Goal: Transaction & Acquisition: Purchase product/service

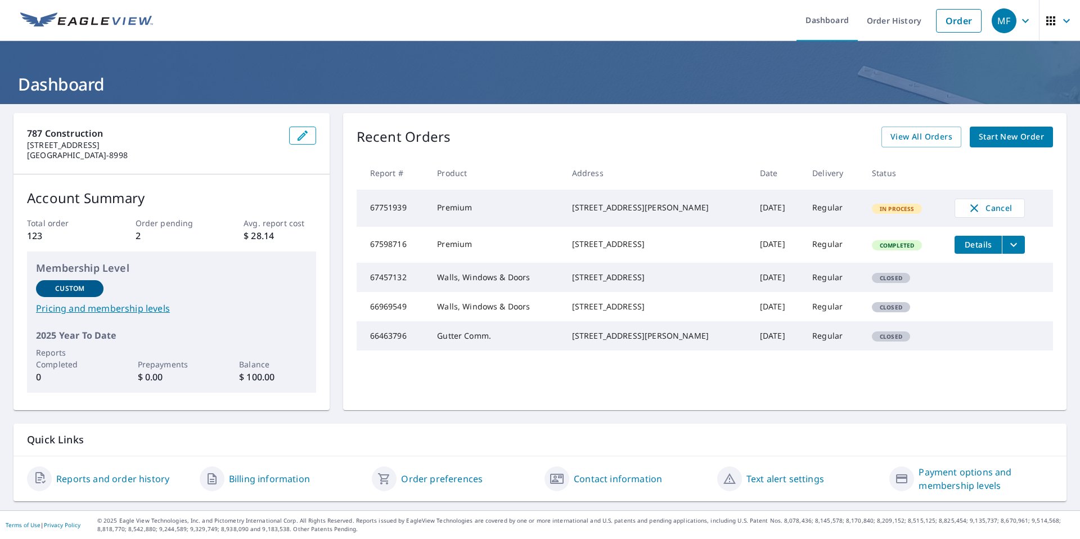
click at [1001, 141] on span "Start New Order" at bounding box center [1011, 137] width 65 height 14
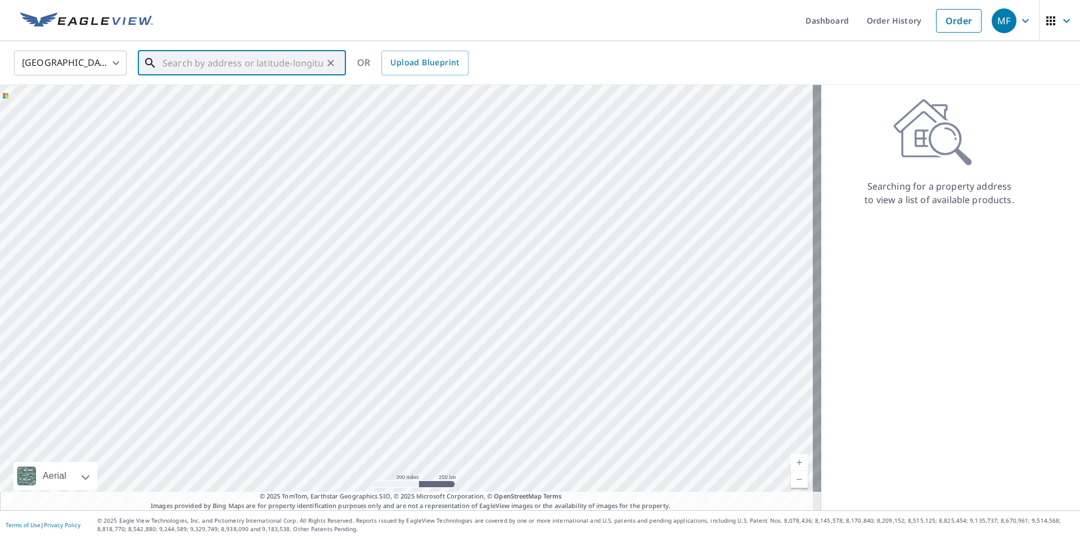
click at [190, 62] on input "text" at bounding box center [243, 63] width 160 height 32
paste input "1016 Sugaree Ave, Austin, TX 78757"
click at [254, 105] on p "[GEOGRAPHIC_DATA]" at bounding box center [248, 107] width 177 height 11
type input "1016 Sugaree Ave Austin, TX 78757"
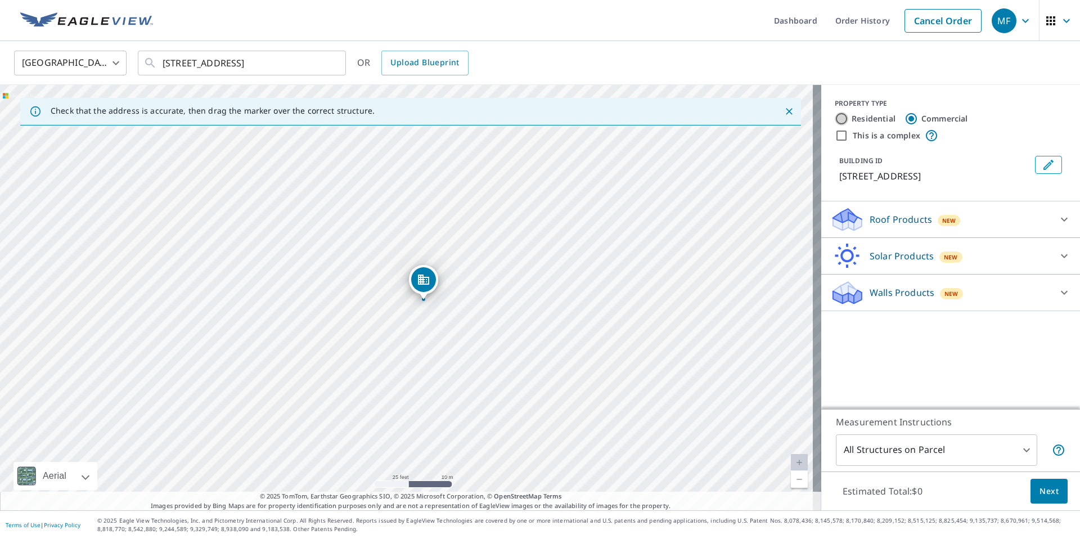
click at [838, 119] on input "Residential" at bounding box center [842, 119] width 14 height 14
radio input "true"
type input "1"
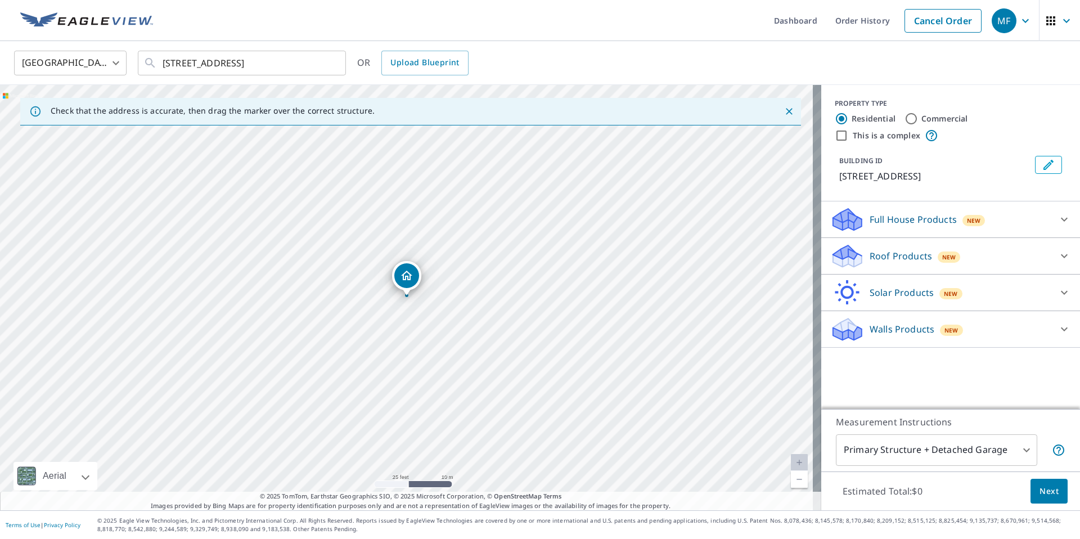
click at [925, 120] on label "Commercial" at bounding box center [944, 118] width 47 height 11
click at [918, 120] on input "Commercial" at bounding box center [912, 119] width 14 height 14
radio input "true"
type input "4"
click at [852, 118] on label "Residential" at bounding box center [874, 118] width 44 height 11
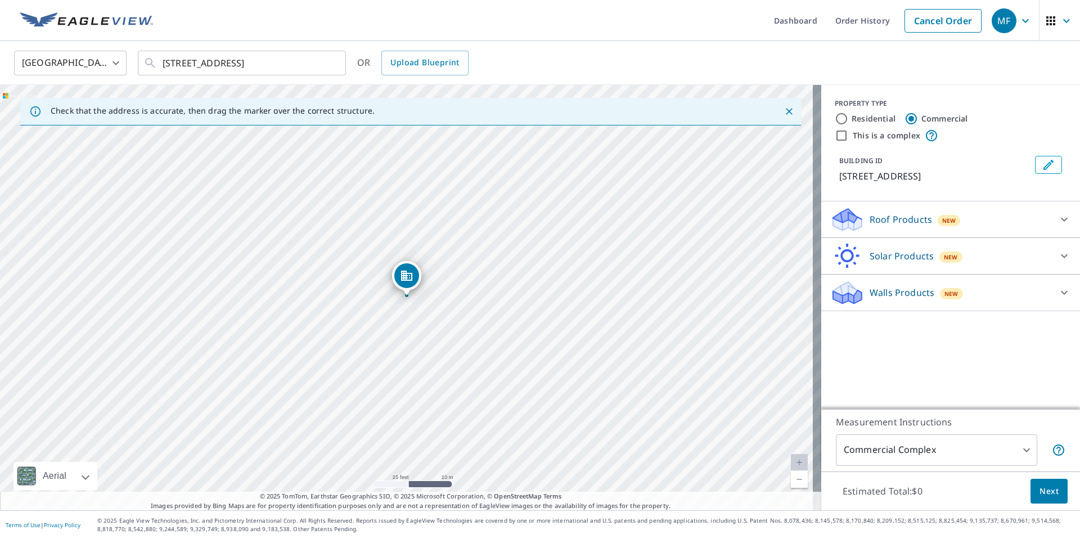
click at [848, 118] on input "Residential" at bounding box center [842, 119] width 14 height 14
radio input "true"
type input "1"
click at [939, 117] on label "Commercial" at bounding box center [944, 118] width 47 height 11
click at [918, 117] on input "Commercial" at bounding box center [912, 119] width 14 height 14
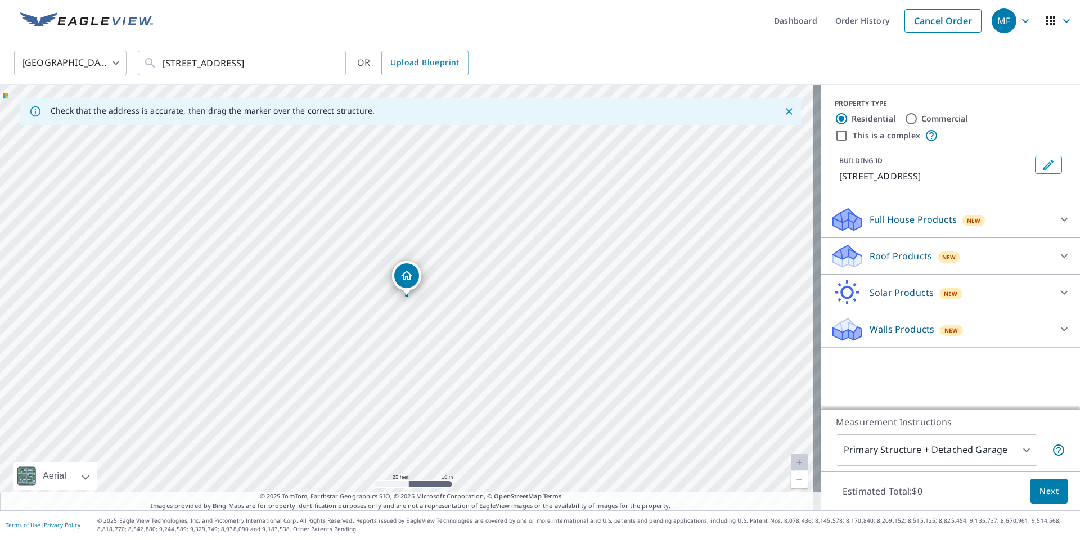
radio input "true"
type input "4"
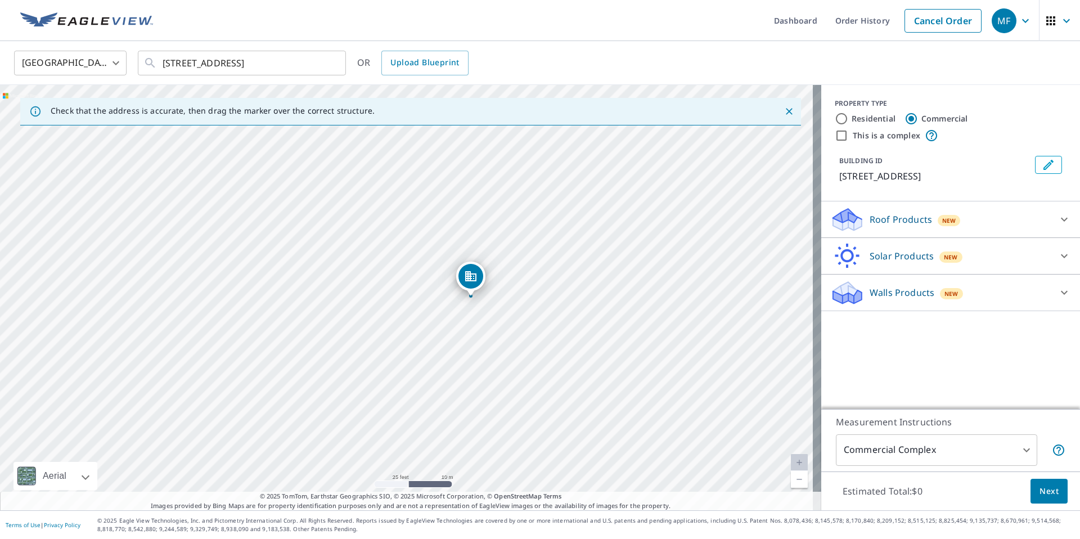
drag, startPoint x: 440, startPoint y: 318, endPoint x: 504, endPoint y: 319, distance: 64.1
click at [504, 319] on div "1016 Sugaree Ave Austin, TX 78757" at bounding box center [410, 297] width 821 height 425
click at [835, 137] on input "This is a complex" at bounding box center [842, 136] width 14 height 14
checkbox input "true"
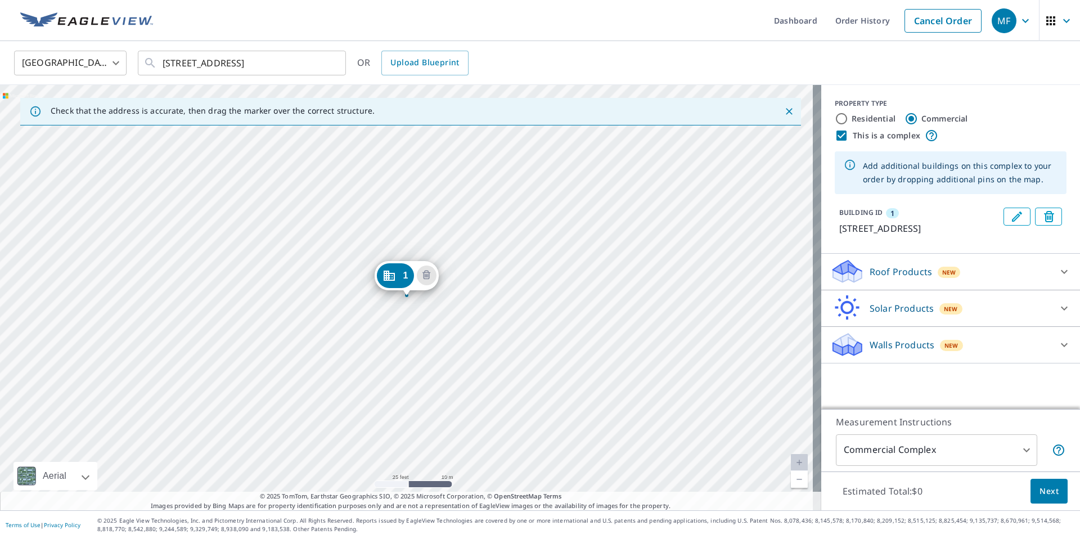
click at [840, 122] on div "Residential" at bounding box center [865, 119] width 61 height 14
click at [836, 120] on input "Residential" at bounding box center [842, 119] width 14 height 14
radio input "true"
type input "1"
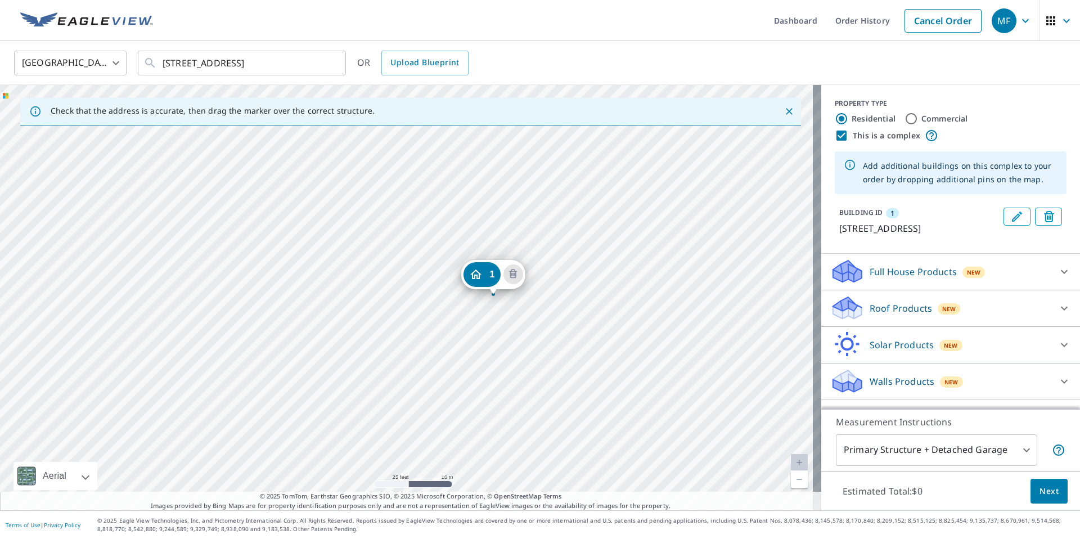
drag, startPoint x: 366, startPoint y: 321, endPoint x: 453, endPoint y: 320, distance: 87.2
click at [453, 320] on div "1 1016 Sugaree Ave Austin, TX 78757" at bounding box center [410, 297] width 821 height 425
click at [480, 275] on icon "Dropped pin, building 1, Residential property, 1016 Sugaree Ave Austin, TX 78757" at bounding box center [476, 275] width 14 height 14
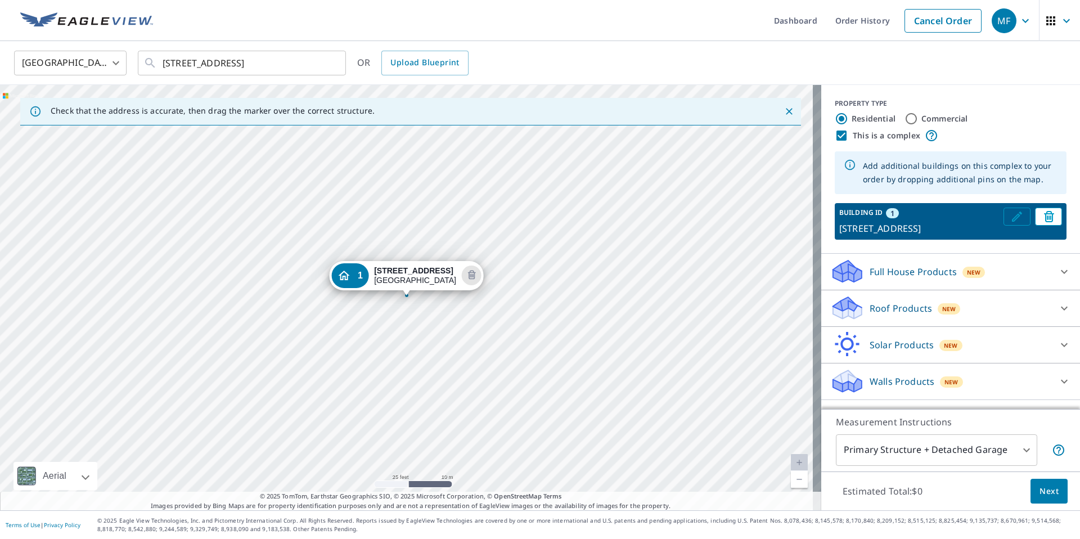
click at [1010, 217] on icon "Edit building 1" at bounding box center [1017, 217] width 14 height 14
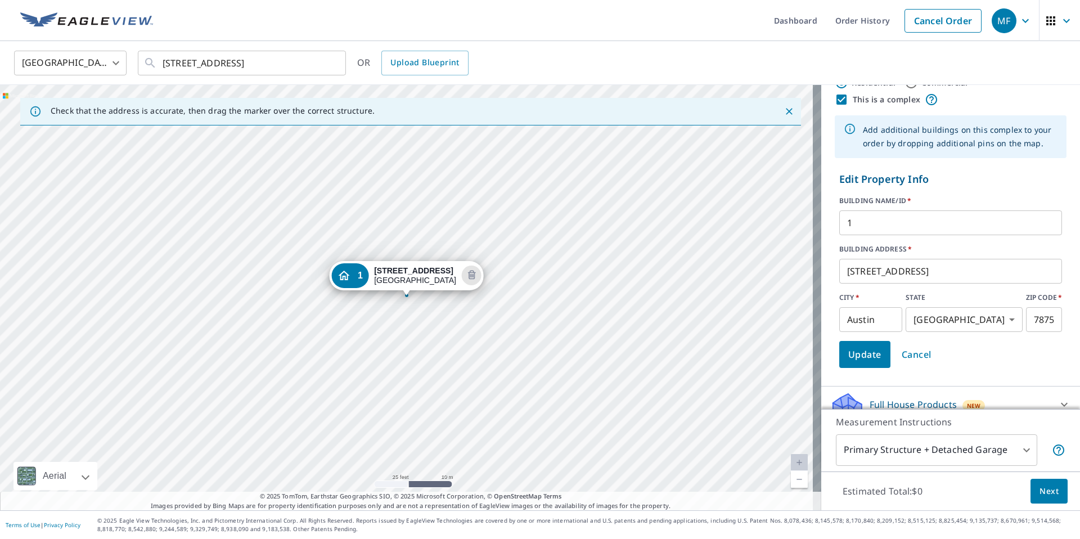
scroll to position [43, 0]
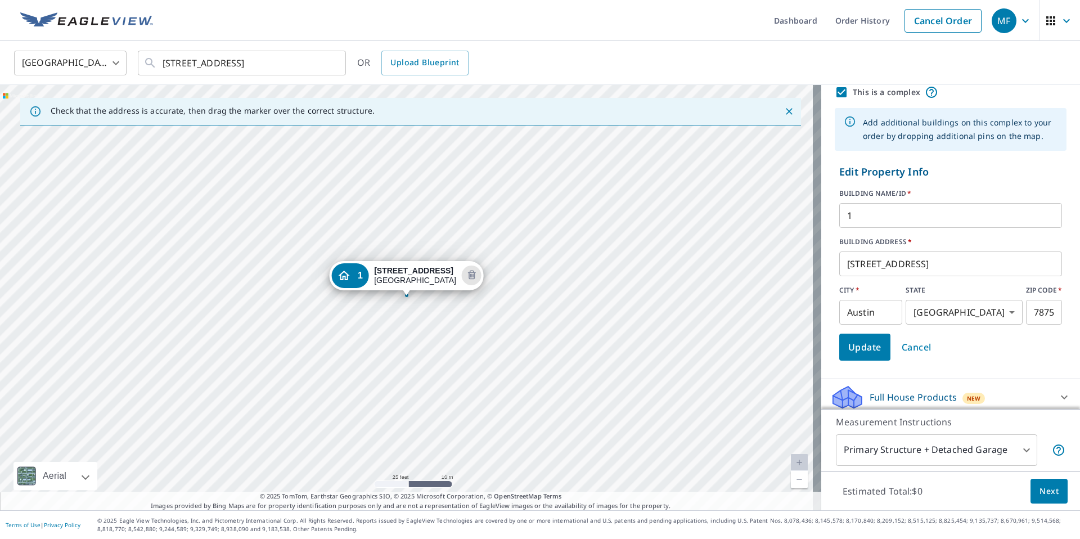
click at [861, 215] on input "1" at bounding box center [950, 216] width 223 height 32
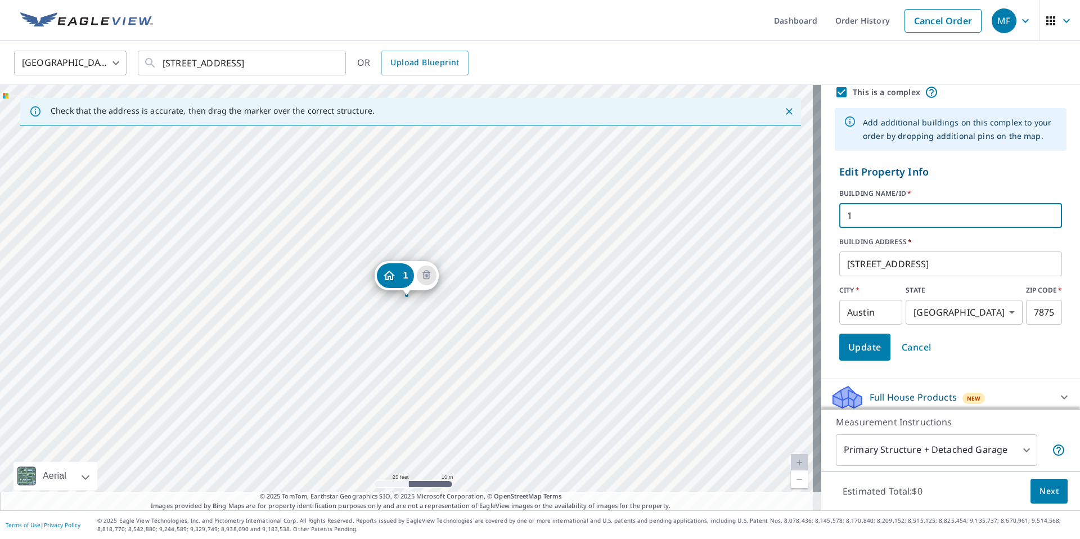
click at [861, 215] on input "1" at bounding box center [950, 216] width 223 height 32
type input "Sugaree Ave 1-4"
click at [932, 239] on label "BUILDING ADDRESS   *" at bounding box center [950, 242] width 223 height 10
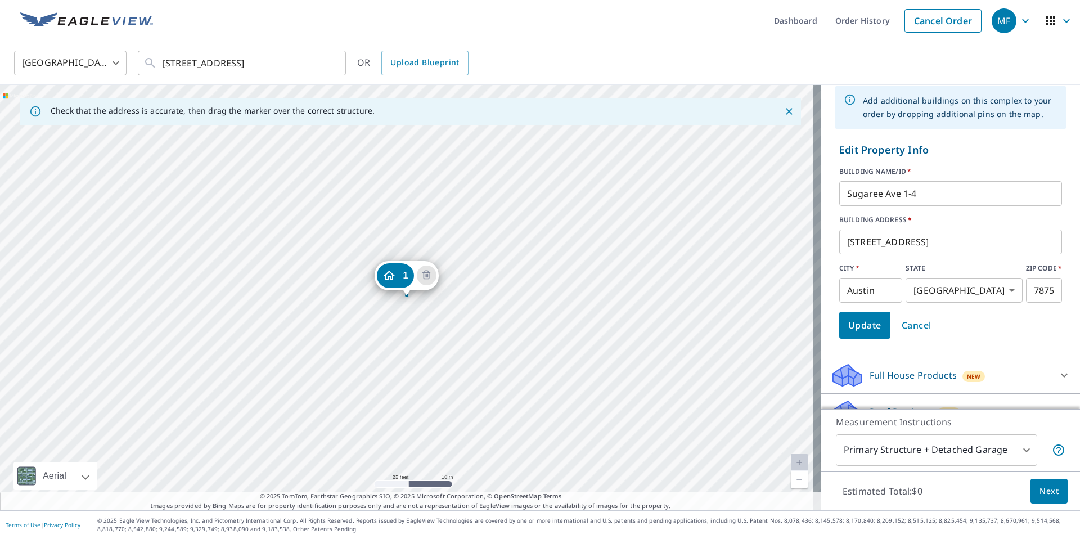
scroll to position [0, 0]
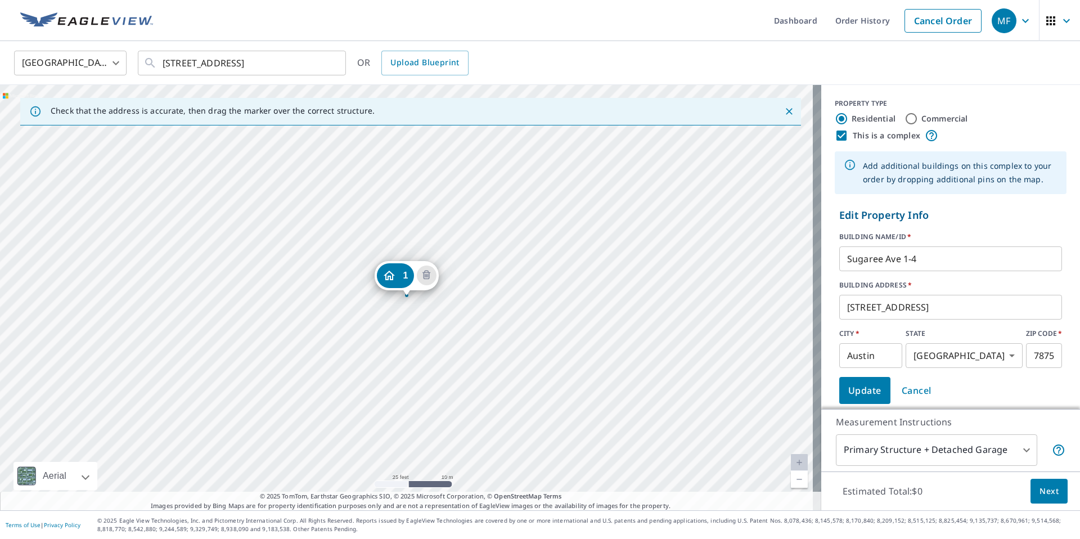
click at [372, 298] on div "1 1016 Sugaree Ave Austin, TX 78757" at bounding box center [410, 297] width 821 height 425
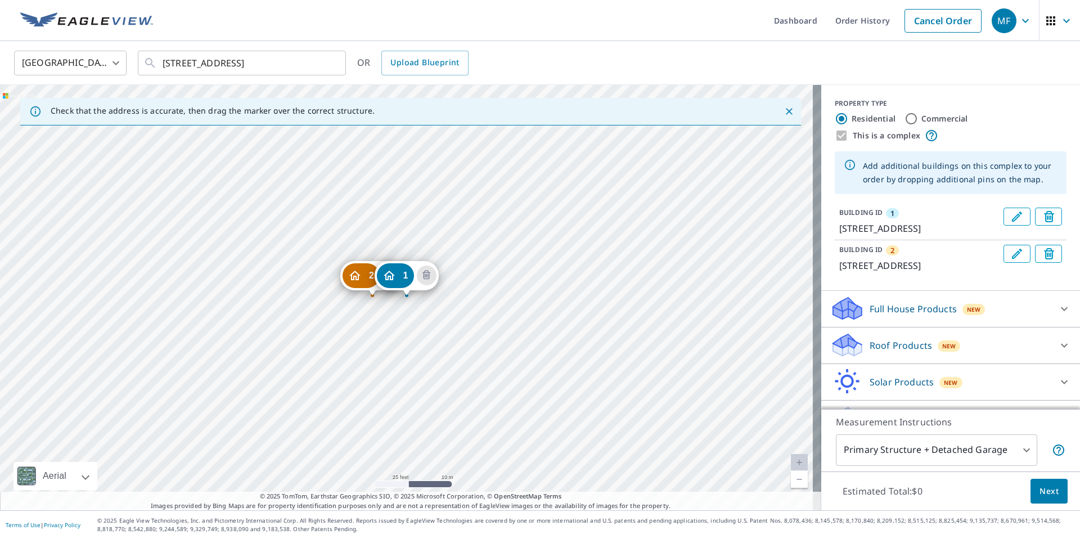
click at [338, 302] on div "2 1020 Sugaree Ave Austin, TX 78757 1 1016 Sugaree Ave Austin, TX 78757" at bounding box center [410, 297] width 821 height 425
click at [335, 307] on div "2 1020 Sugaree Ave Austin, TX 78757 1 1016 Sugaree Ave Austin, TX 78757" at bounding box center [410, 297] width 821 height 425
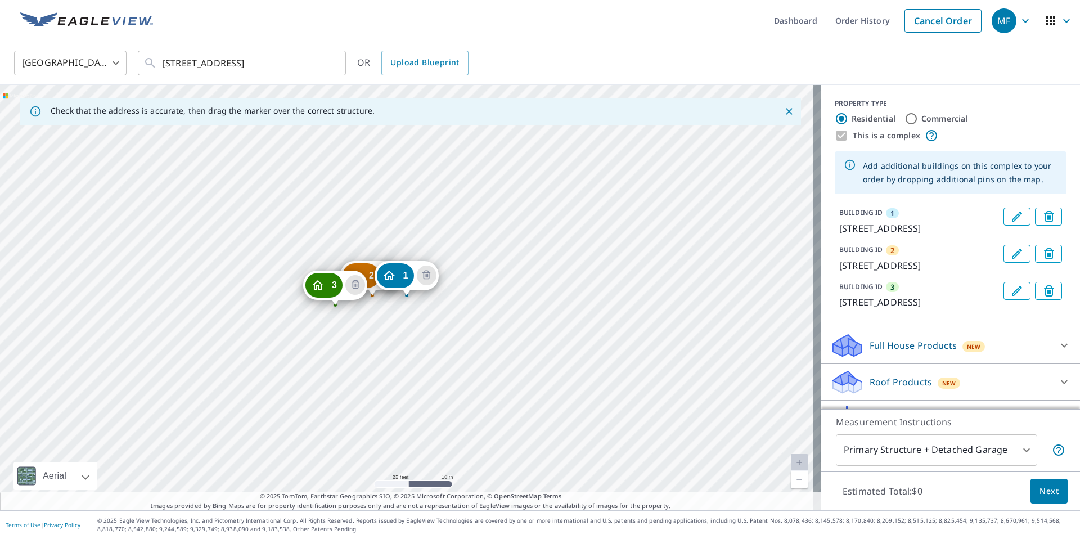
click at [307, 305] on div "2 1020 Sugaree Ave Austin, TX 78757 3 1024 Sugaree Ave Austin, TX 78757 1 1016 …" at bounding box center [410, 297] width 821 height 425
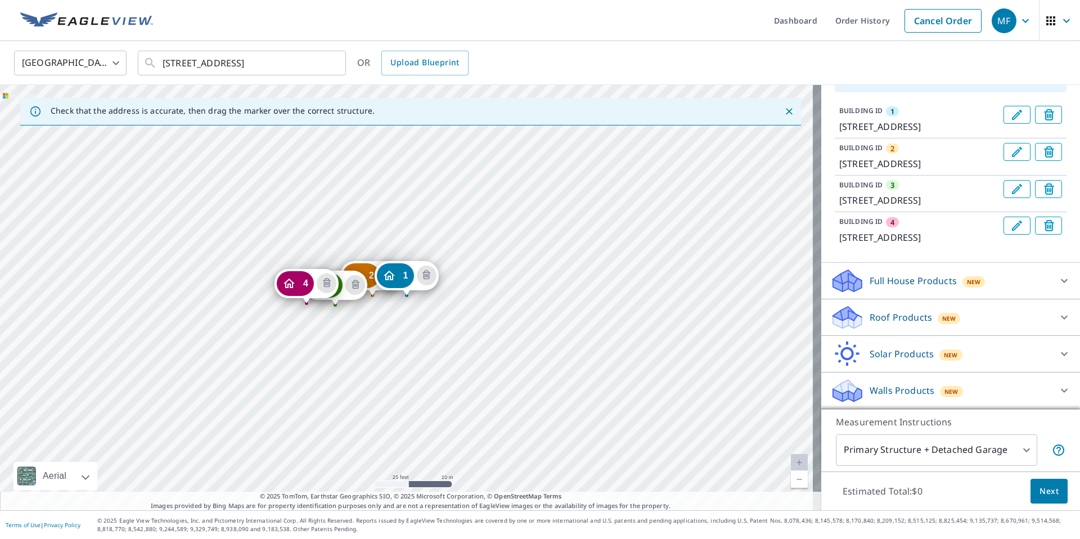
click at [1031, 280] on div "Full House Products New" at bounding box center [940, 281] width 221 height 26
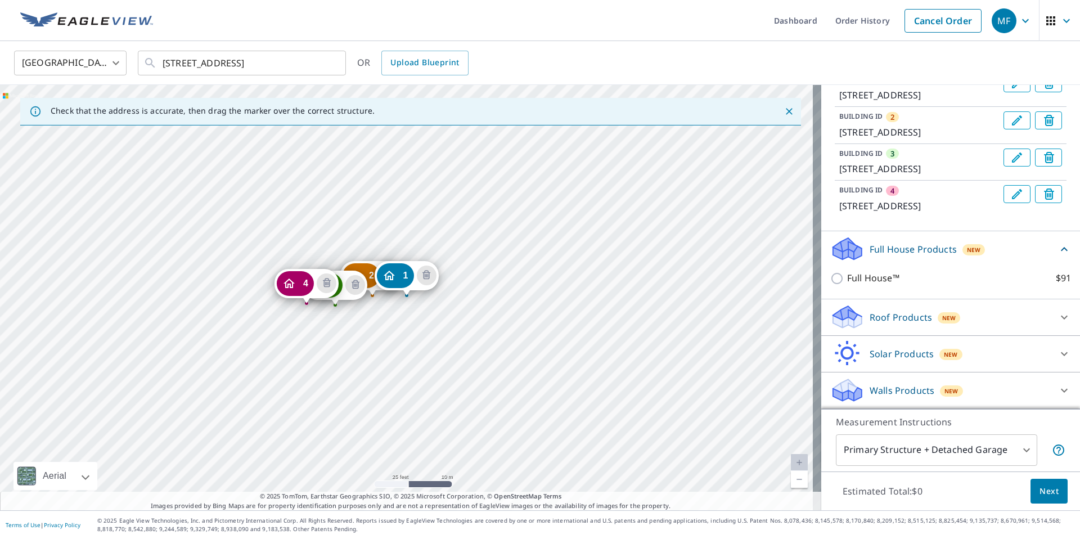
scroll to position [188, 0]
click at [996, 321] on div "Roof Products New" at bounding box center [940, 317] width 221 height 26
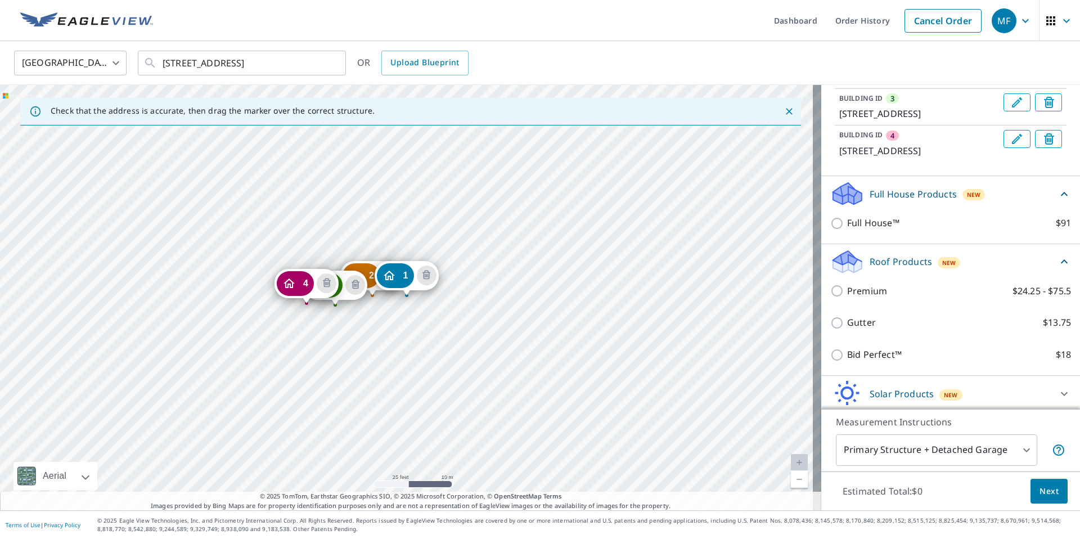
scroll to position [285, 0]
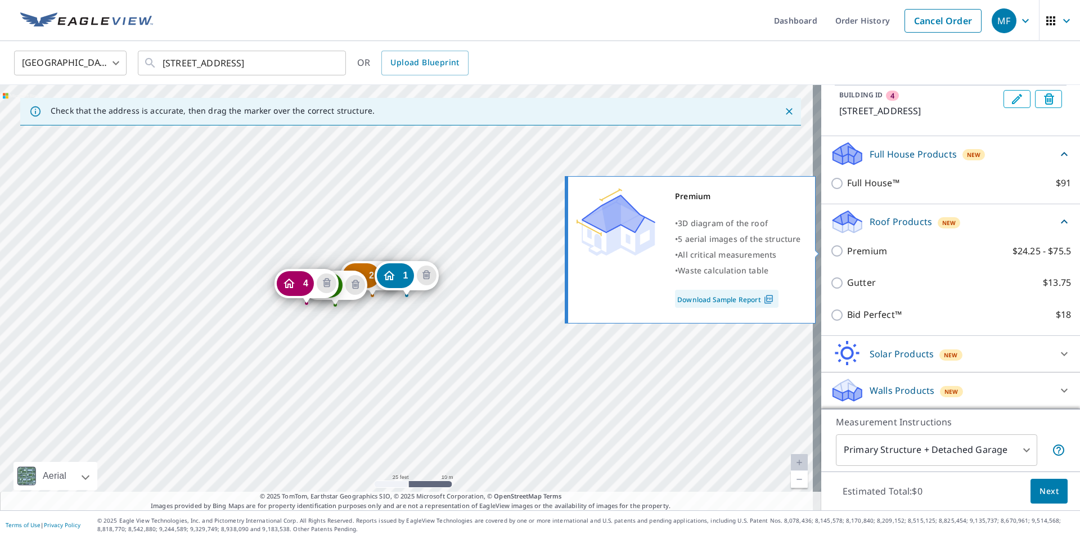
click at [830, 249] on input "Premium $24.25 - $75.5" at bounding box center [838, 251] width 17 height 14
checkbox input "true"
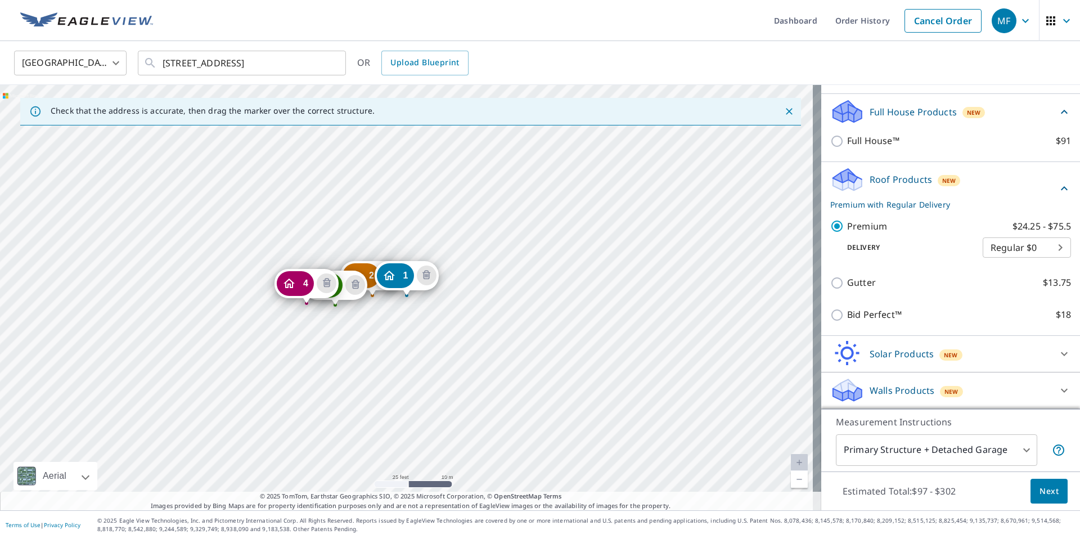
scroll to position [327, 0]
click at [985, 457] on body "MF MF Dashboard Order History Cancel Order MF United States US ​ 1016 Sugaree A…" at bounding box center [540, 269] width 1080 height 539
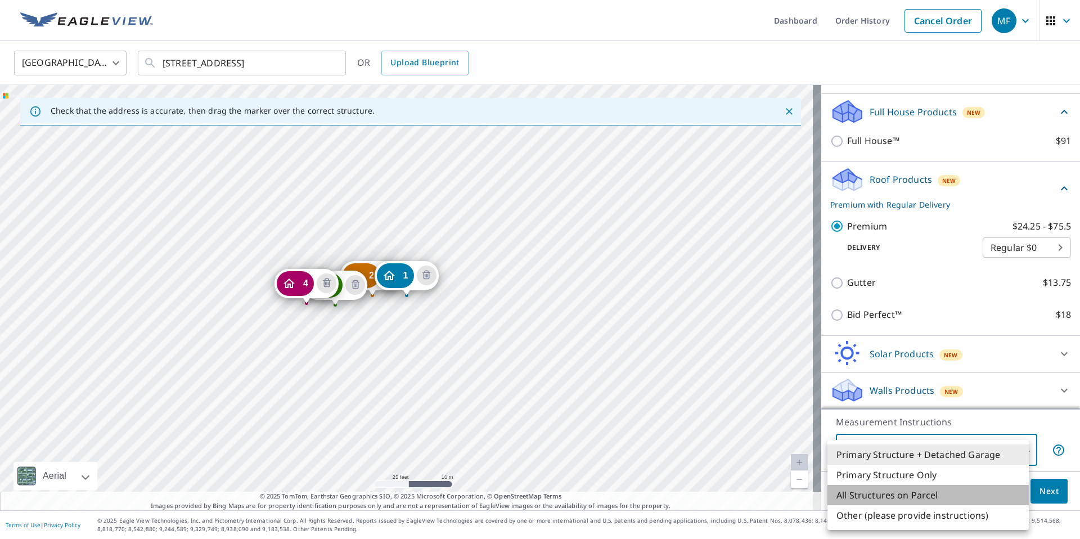
click at [952, 495] on li "All Structures on Parcel" at bounding box center [927, 495] width 201 height 20
type input "3"
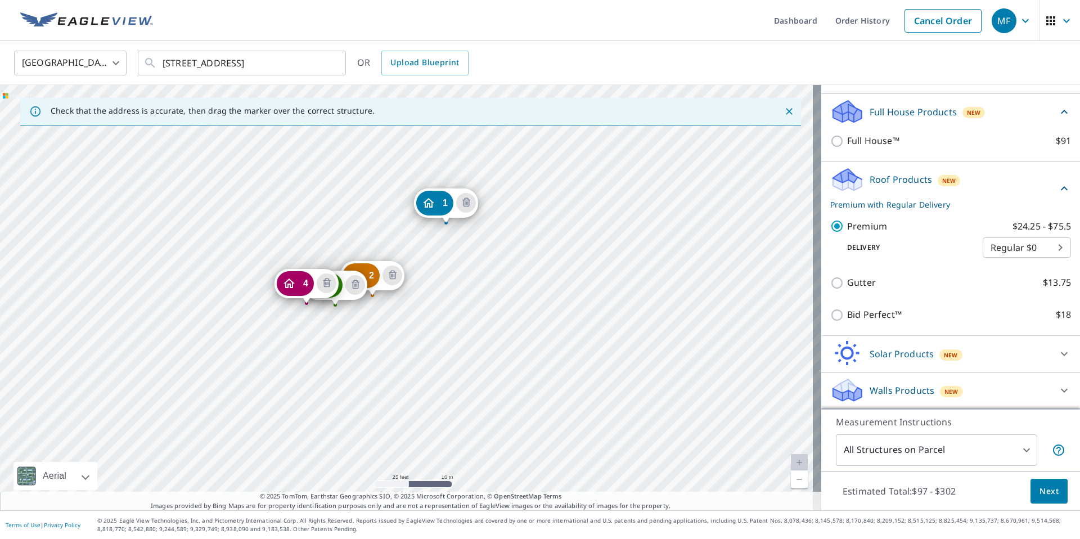
drag, startPoint x: 390, startPoint y: 275, endPoint x: 429, endPoint y: 202, distance: 82.3
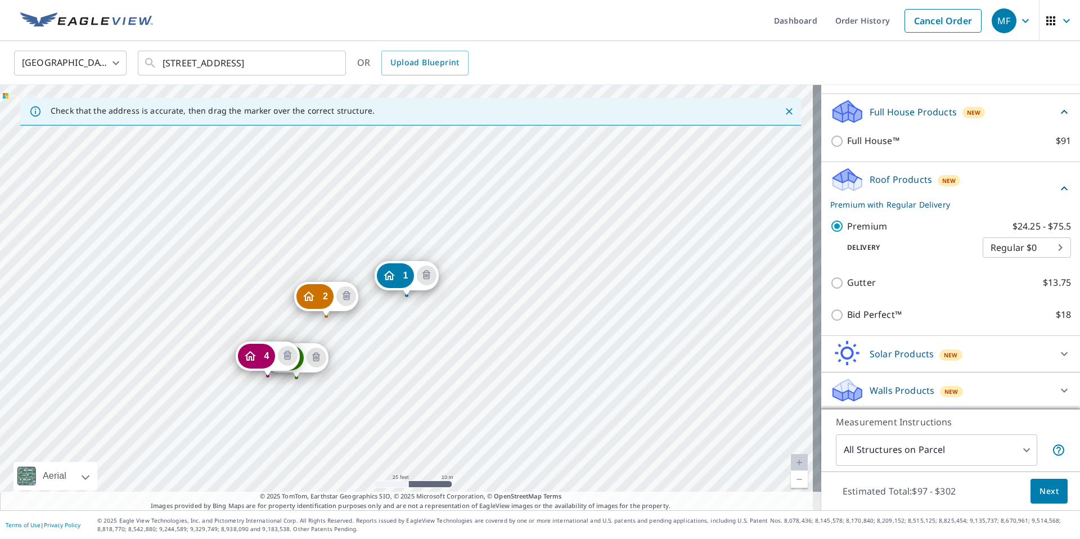
drag, startPoint x: 335, startPoint y: 343, endPoint x: 327, endPoint y: 291, distance: 52.3
drag, startPoint x: 300, startPoint y: 366, endPoint x: 320, endPoint y: 341, distance: 32.0
drag, startPoint x: 327, startPoint y: 308, endPoint x: 330, endPoint y: 350, distance: 42.3
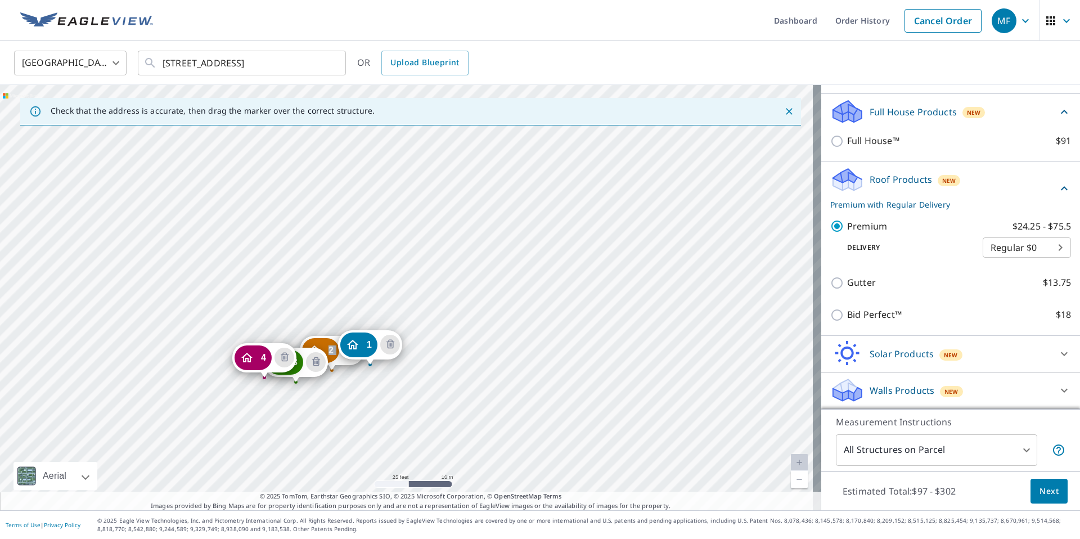
drag, startPoint x: 399, startPoint y: 276, endPoint x: 362, endPoint y: 345, distance: 78.3
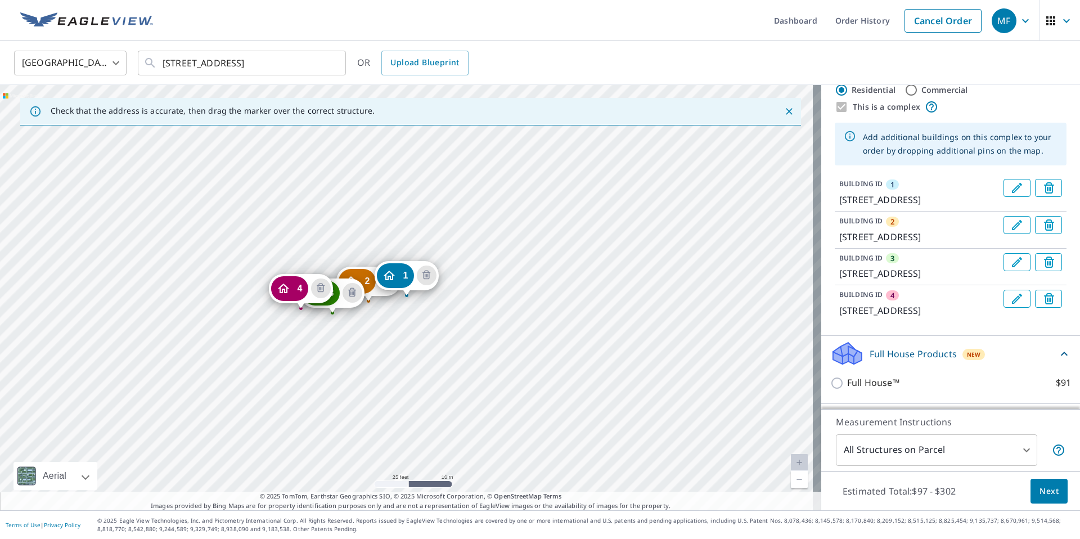
scroll to position [0, 0]
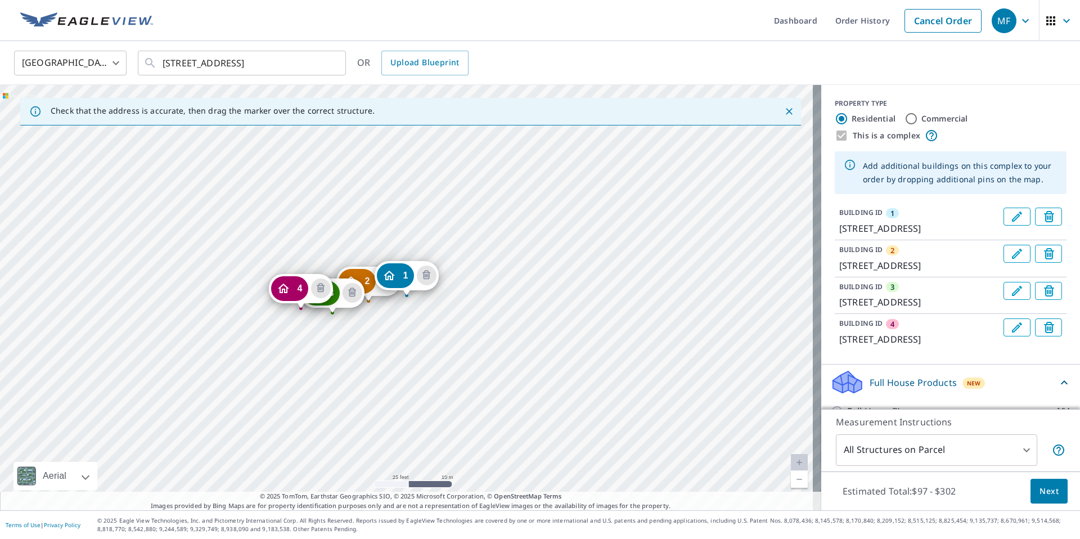
click at [1010, 214] on icon "Edit building 1" at bounding box center [1017, 217] width 14 height 14
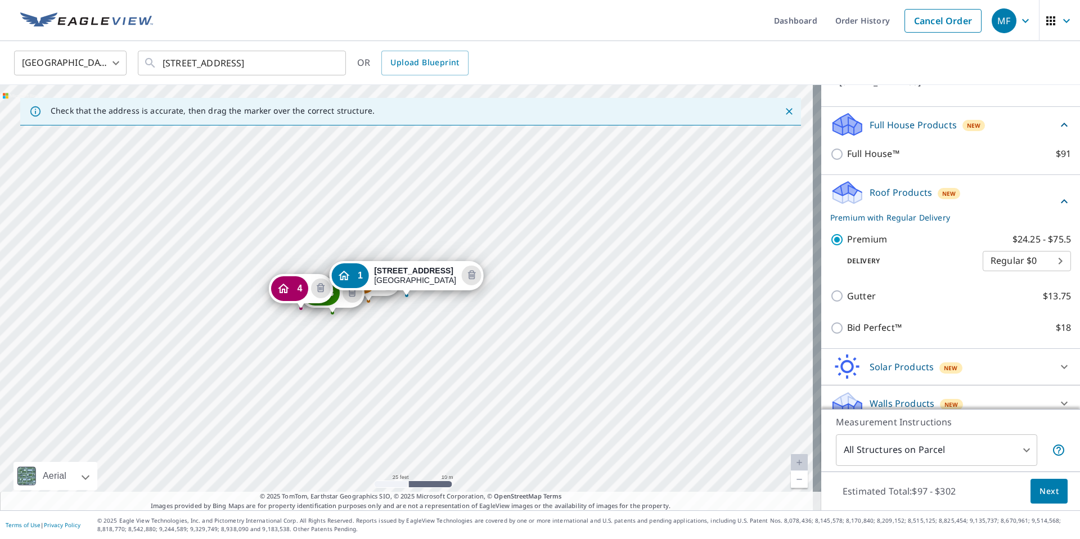
scroll to position [482, 0]
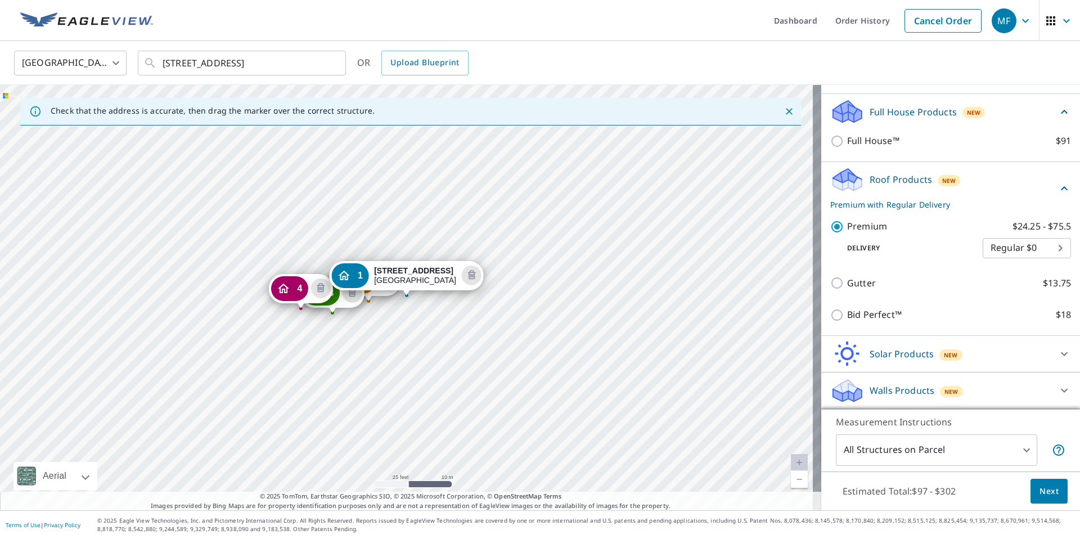
click at [1047, 489] on span "Next" at bounding box center [1049, 491] width 19 height 14
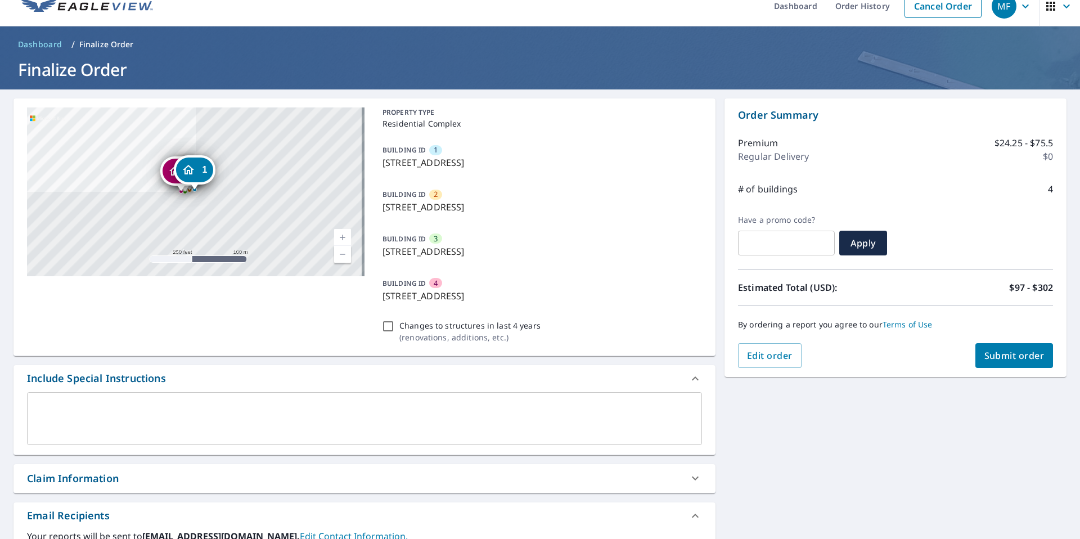
scroll to position [29, 0]
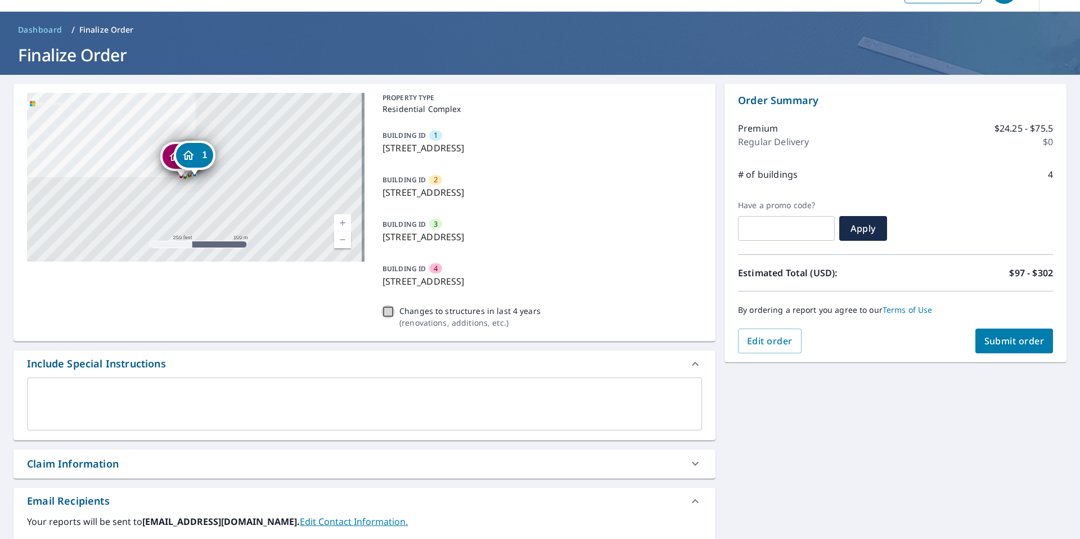
click at [388, 308] on input "Changes to structures in last 4 years ( renovations, additions, etc. )" at bounding box center [388, 312] width 14 height 14
checkbox input "true"
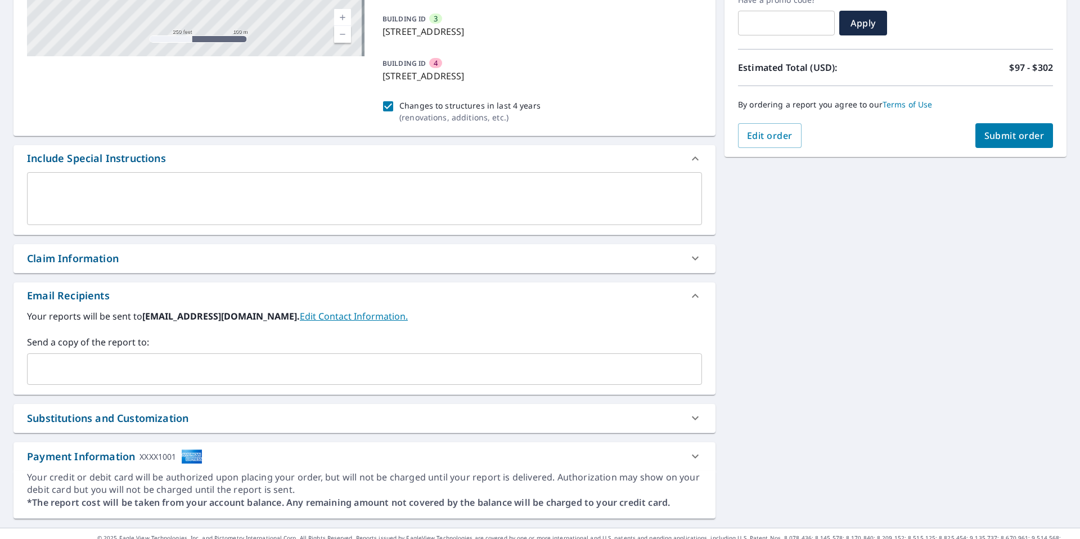
scroll to position [252, 0]
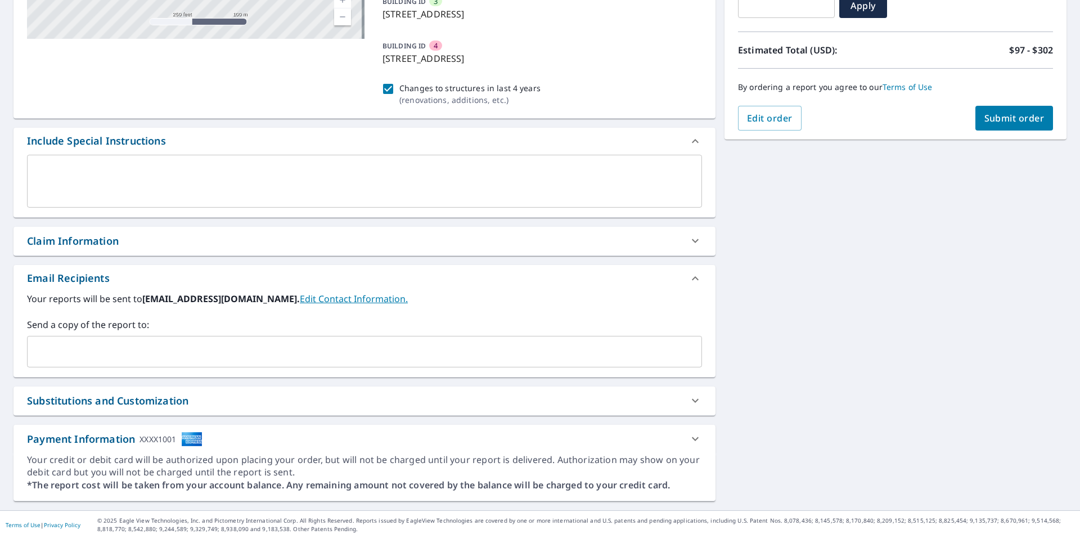
click at [556, 398] on div "Substitutions and Customization" at bounding box center [354, 400] width 655 height 15
checkbox input "true"
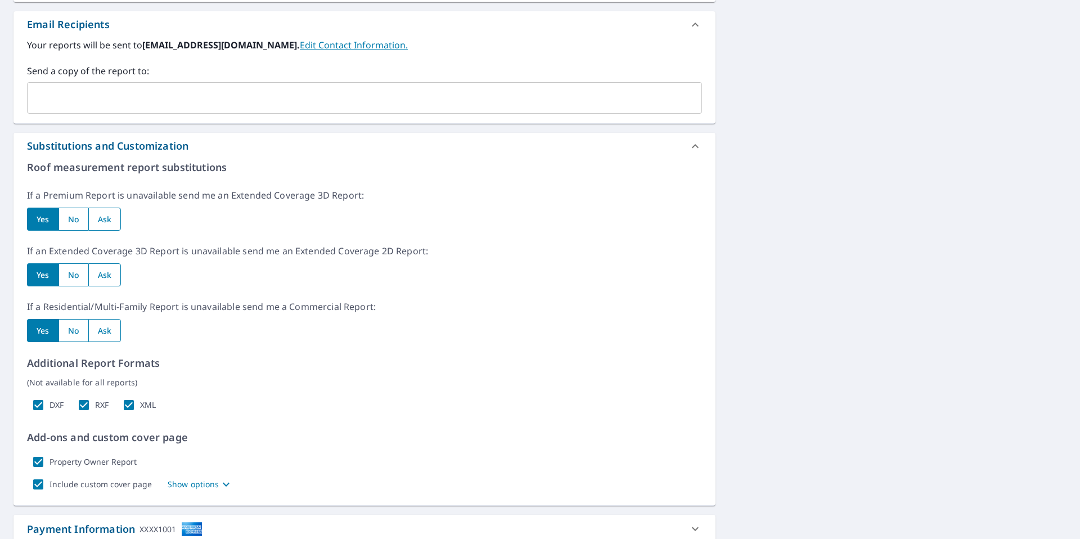
scroll to position [520, 0]
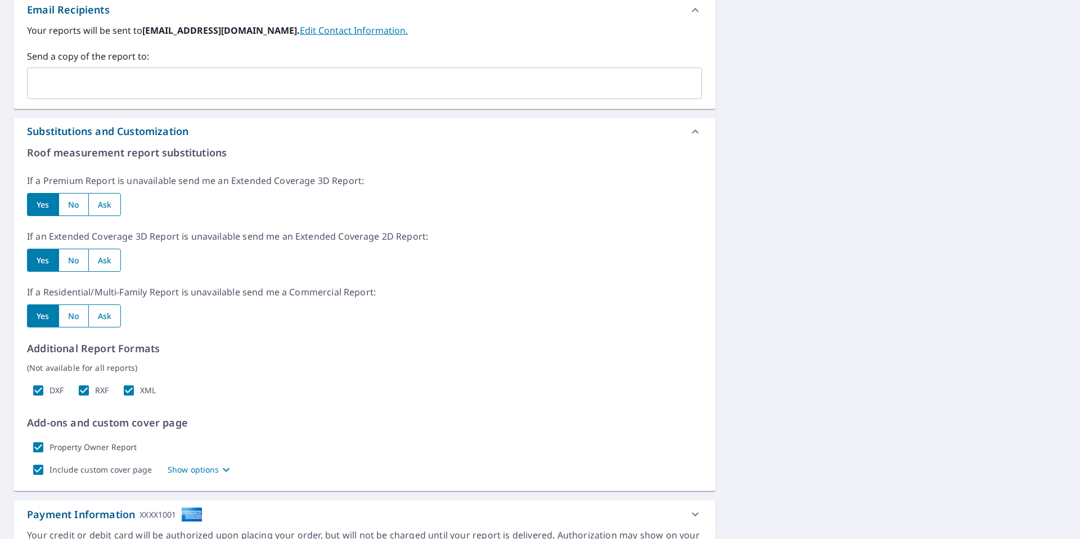
click at [39, 388] on input "DXF" at bounding box center [38, 390] width 23 height 23
checkbox input "false"
checkbox input "true"
click at [87, 389] on input "RXF" at bounding box center [84, 390] width 23 height 23
checkbox input "false"
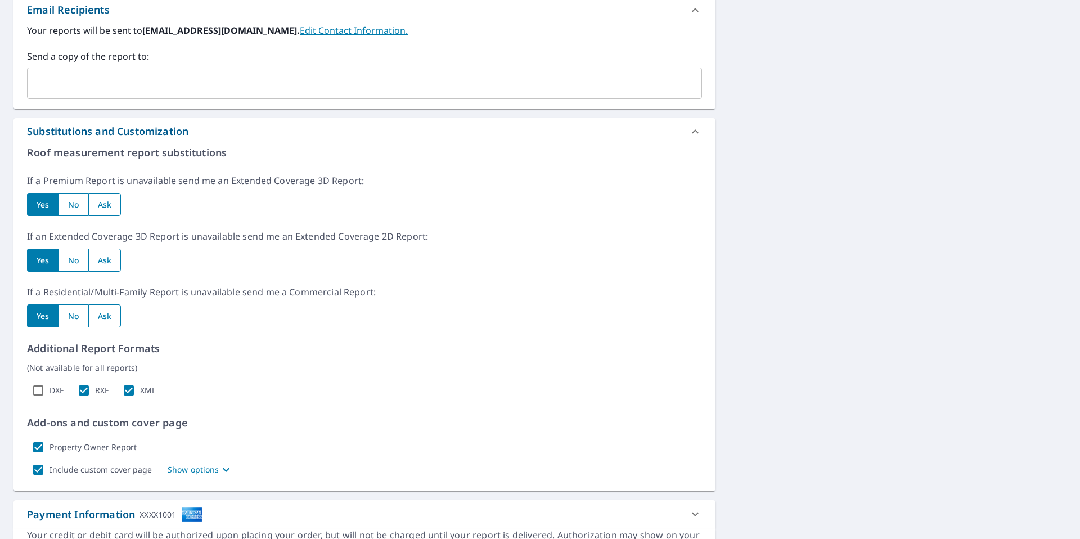
checkbox input "true"
click at [127, 389] on input "XML" at bounding box center [129, 390] width 23 height 23
checkbox input "false"
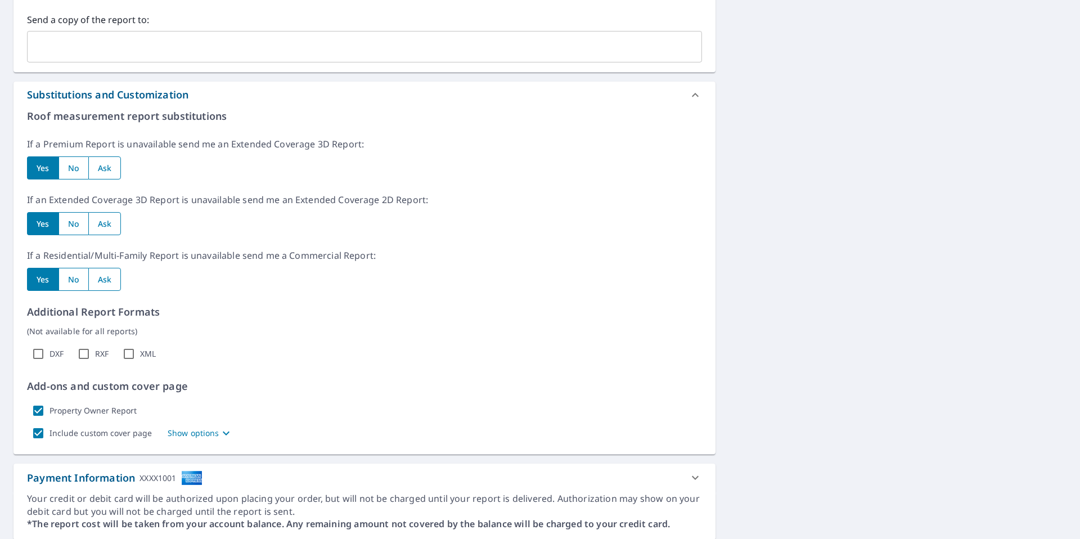
scroll to position [571, 0]
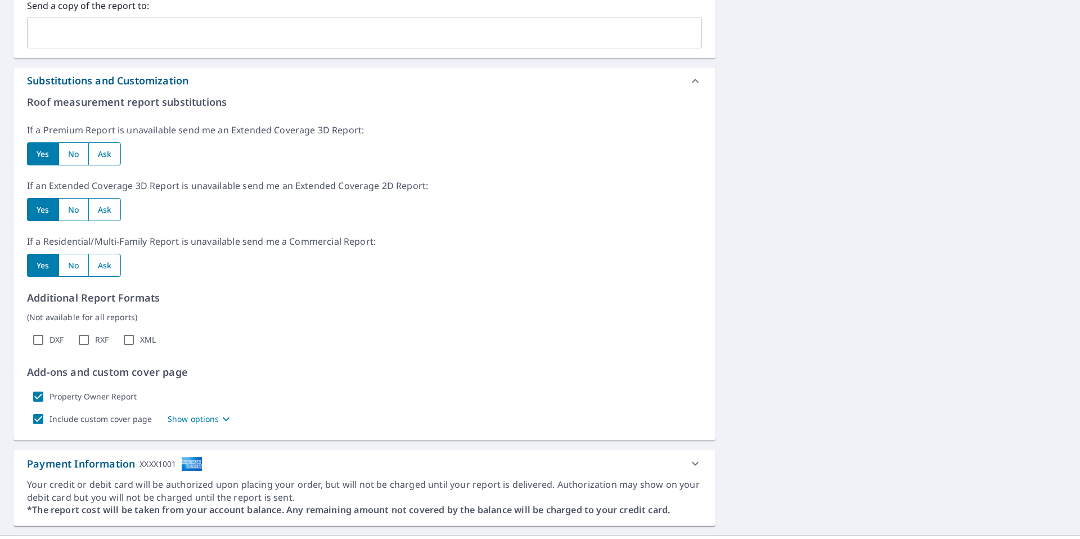
click at [199, 424] on p "Show options" at bounding box center [194, 419] width 52 height 12
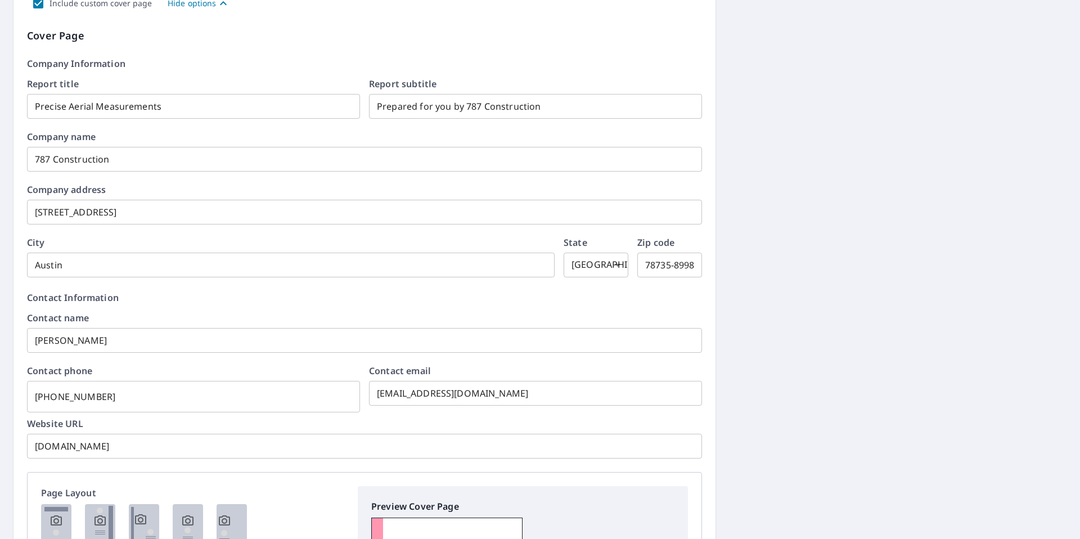
scroll to position [1405, 0]
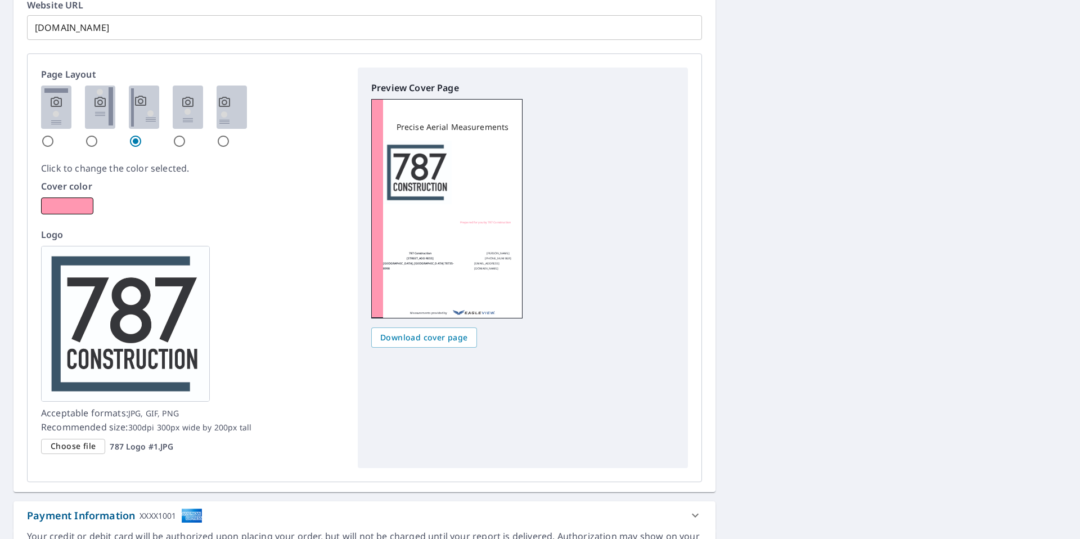
click at [77, 444] on span "Choose file" at bounding box center [73, 446] width 45 height 14
click at [0, 0] on input "Choose file 787 Logo #1.JPG" at bounding box center [0, 0] width 0 height 0
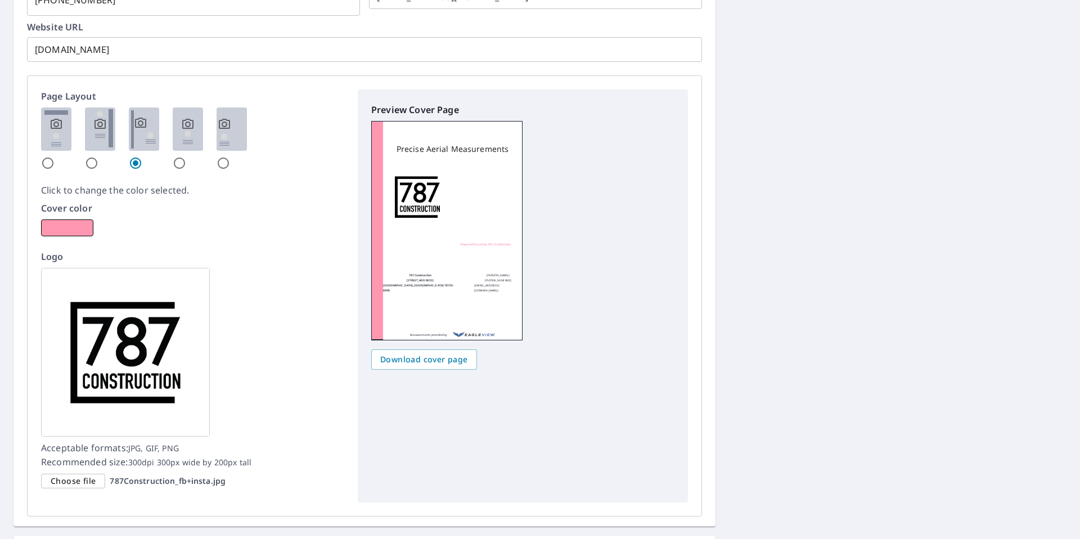
scroll to position [1362, 0]
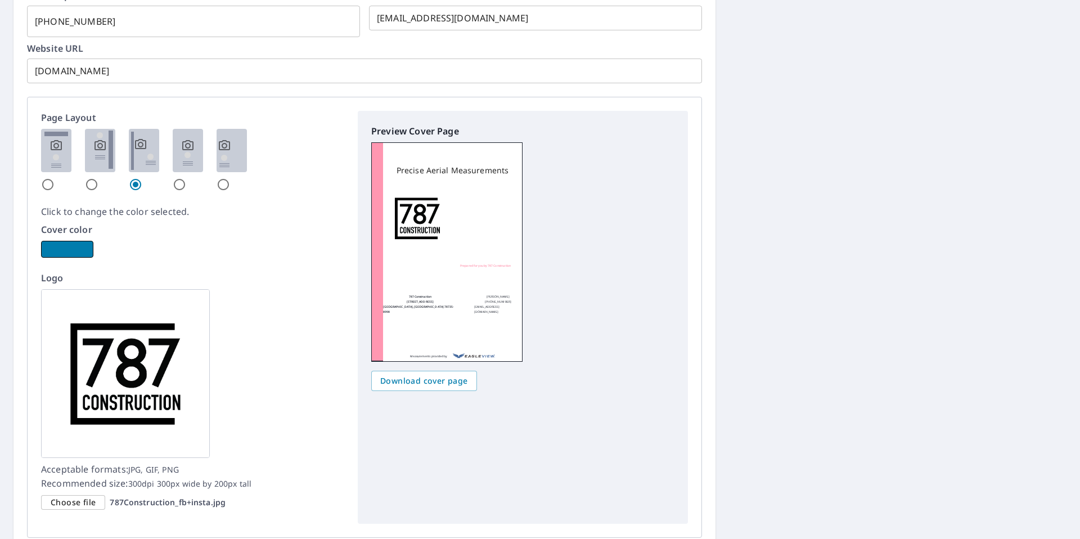
click at [75, 249] on button "button" at bounding box center [67, 249] width 52 height 17
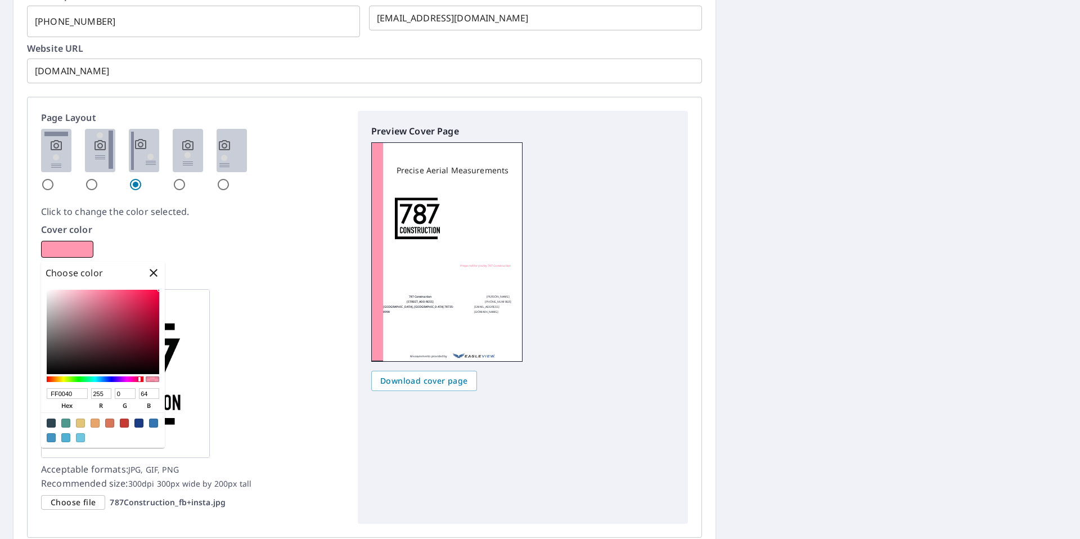
click at [51, 422] on div at bounding box center [51, 423] width 9 height 9
checkbox input "true"
type input "2E4552"
type input "46"
type input "69"
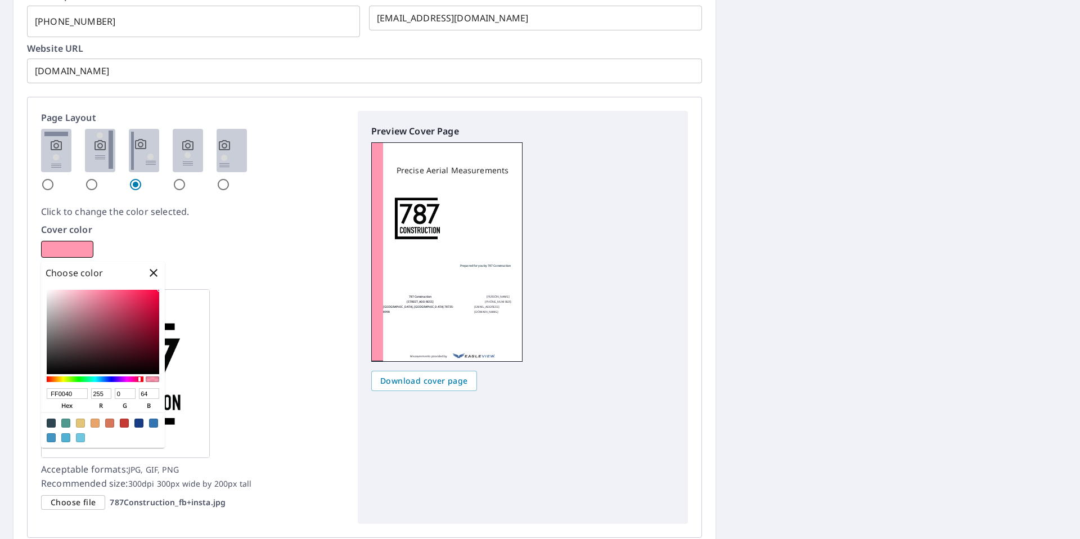
type input "82"
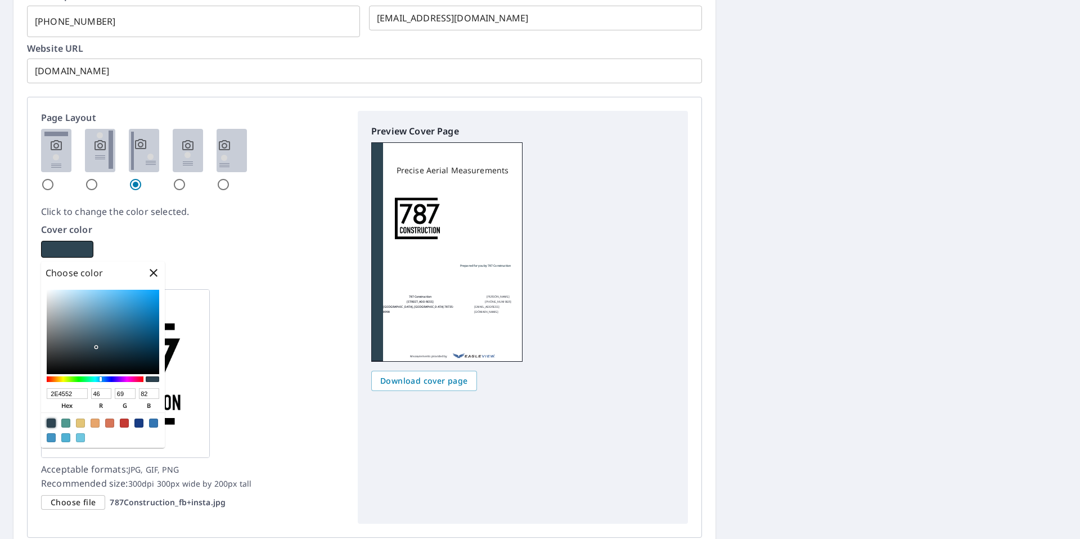
checkbox input "true"
type input "2F4653"
type input "47"
type input "70"
type input "83"
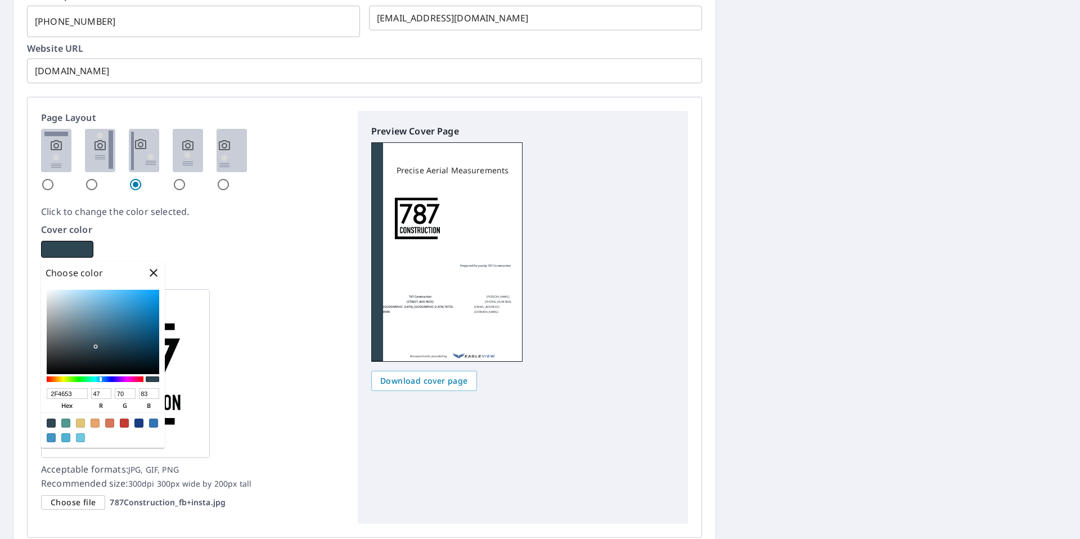
checkbox input "true"
type input "304855"
type input "48"
type input "72"
type input "85"
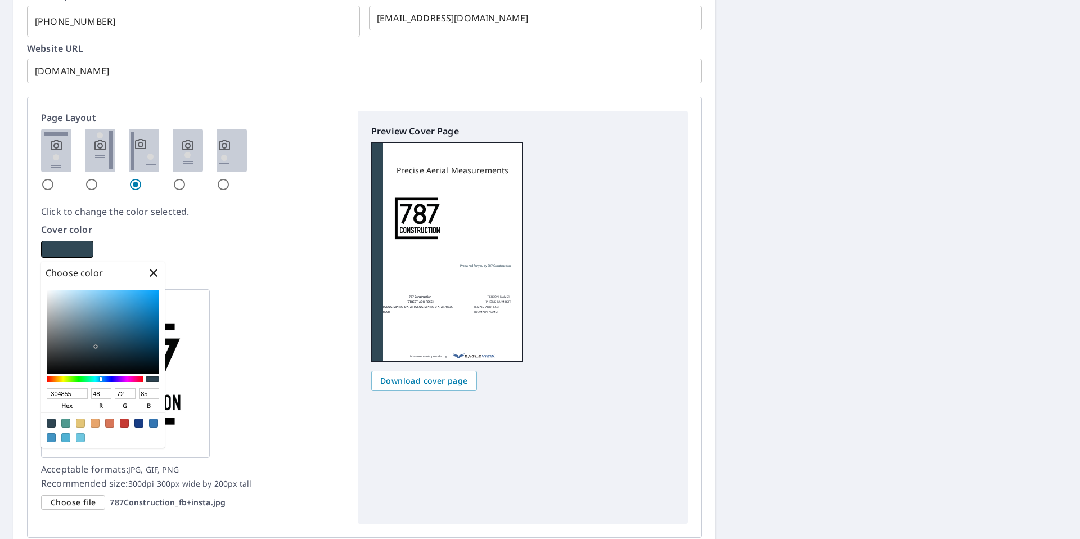
checkbox input "true"
type input "4C6370"
type input "76"
type input "99"
type input "112"
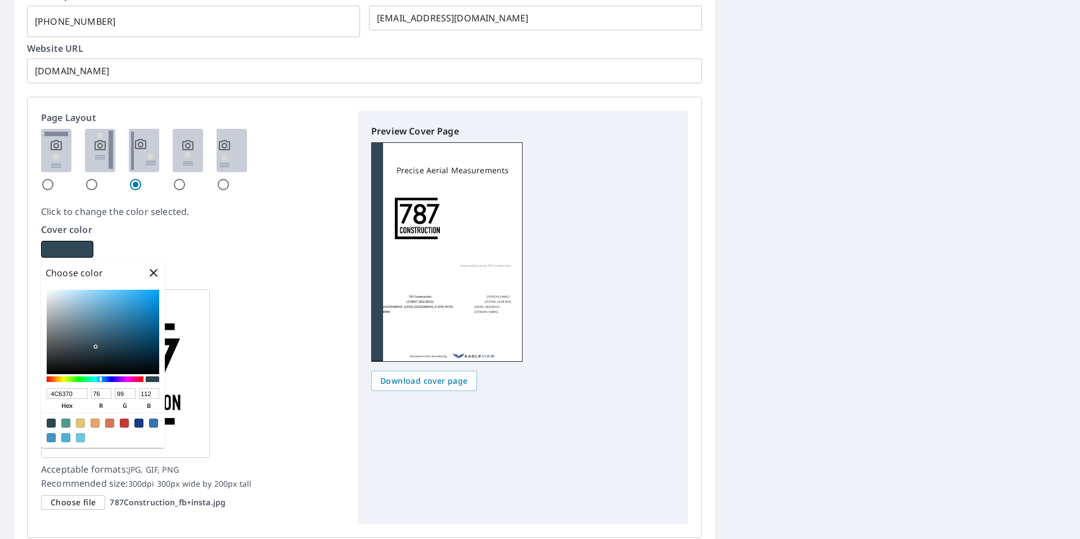
checkbox input "true"
type input "A6B1B8"
type input "166"
type input "177"
type input "184"
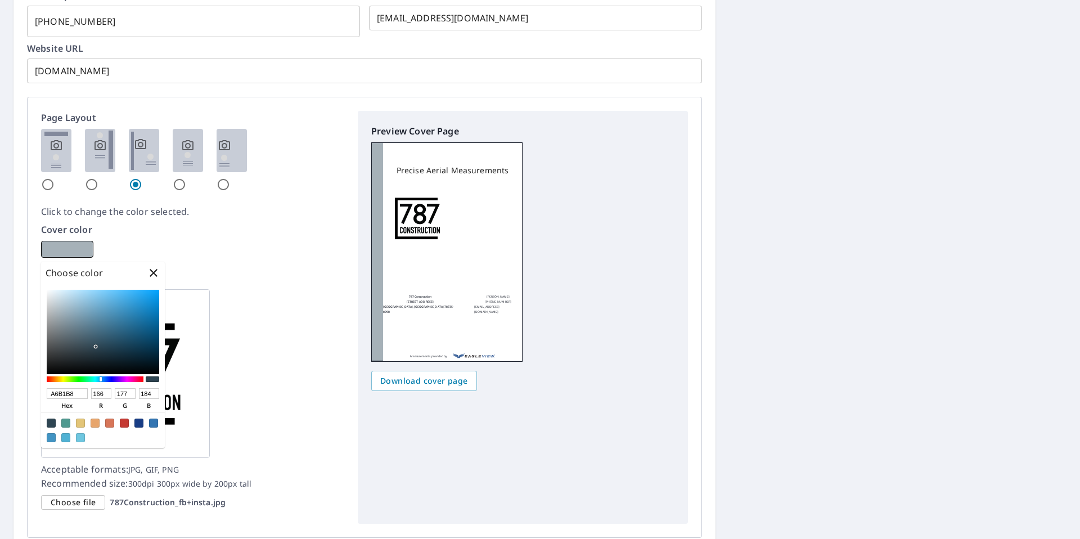
checkbox input "true"
type input "FFFFFF"
type input "255"
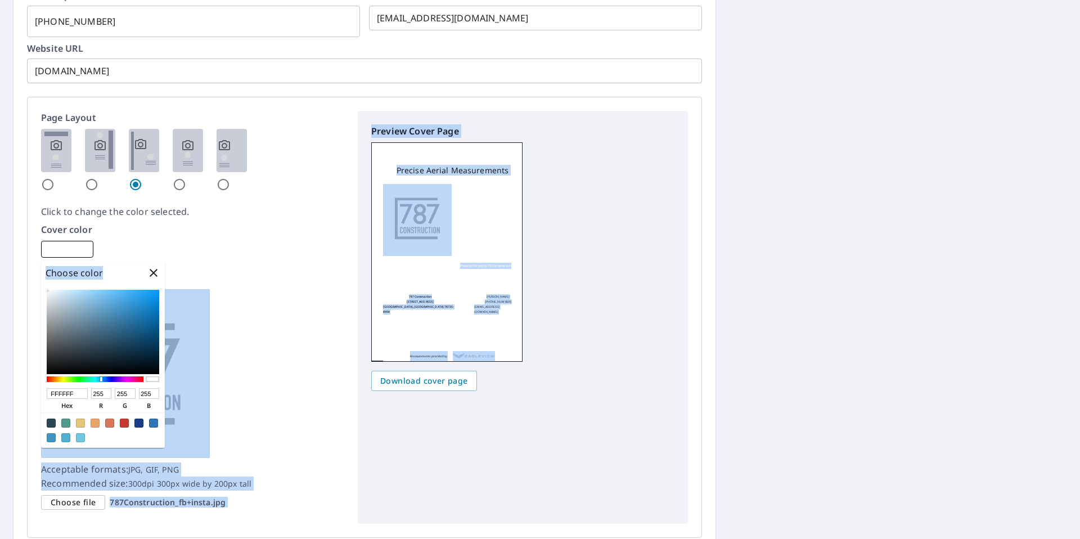
checkbox input "true"
type input "F8F8F8"
type input "248"
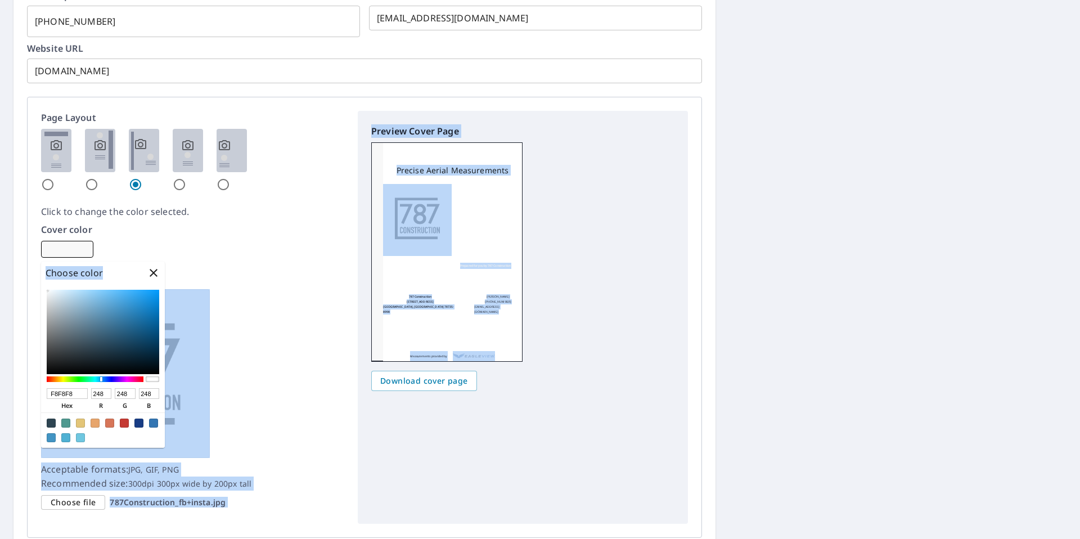
checkbox input "true"
type input "F0F0F0"
type input "240"
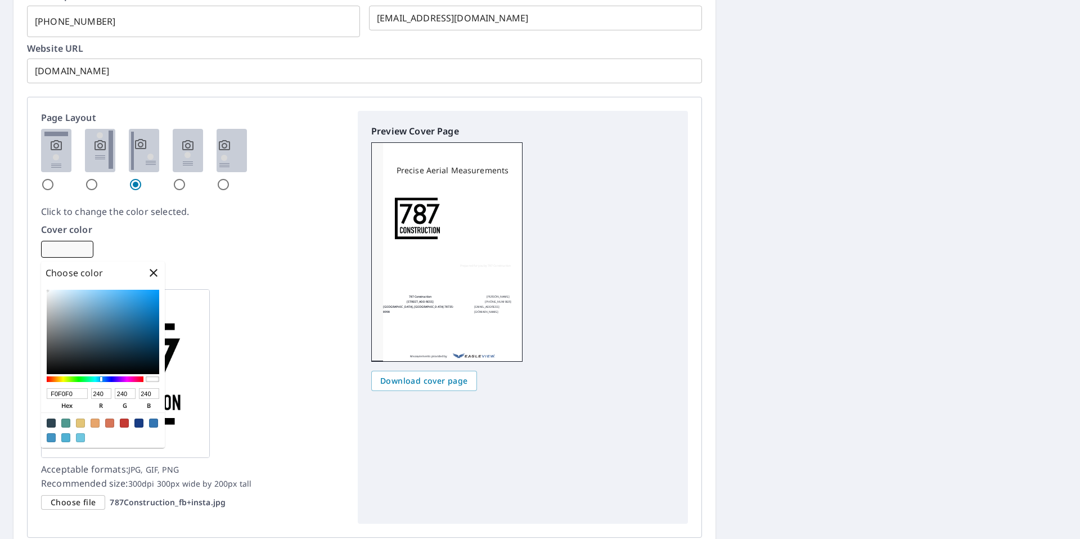
checkbox input "true"
type input "EBEBEB"
type input "235"
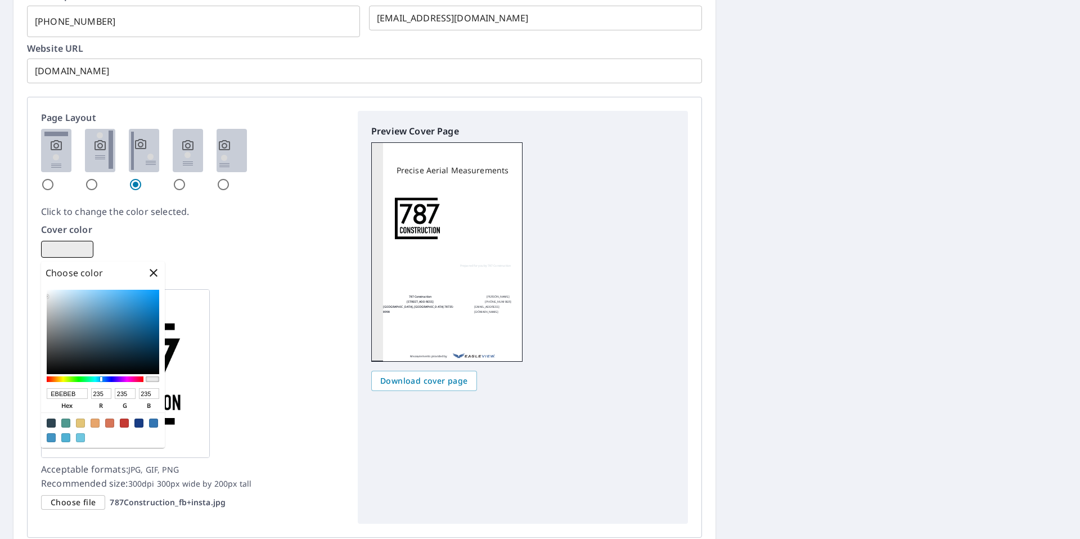
checkbox input "true"
type input "D8DFE4"
type input "216"
type input "223"
type input "228"
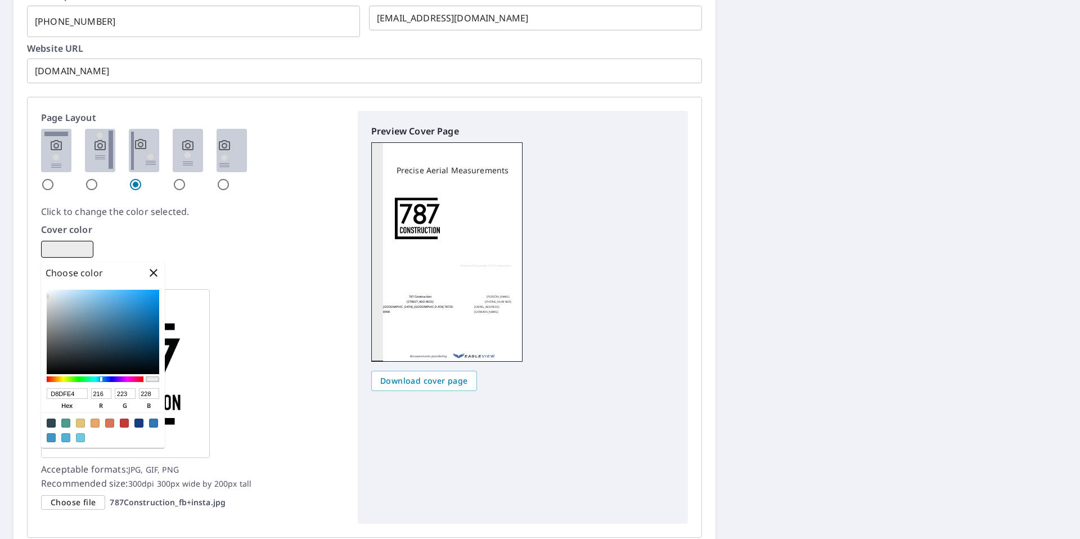
checkbox input "true"
type input "D7DFE4"
type input "215"
checkbox input "true"
type input "DCE4E9"
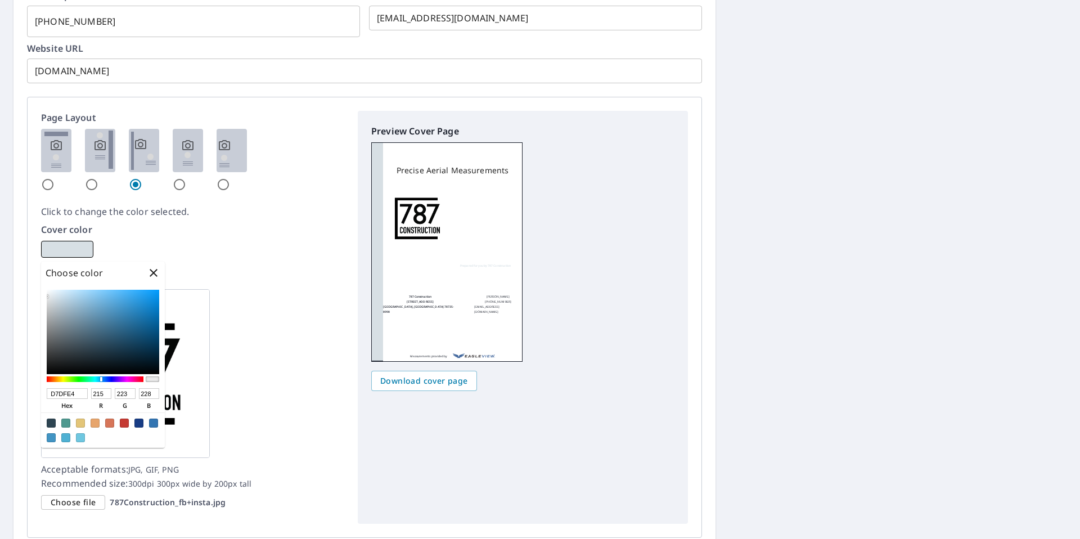
type input "220"
type input "228"
type input "233"
checkbox input "true"
type input "E8EEF1"
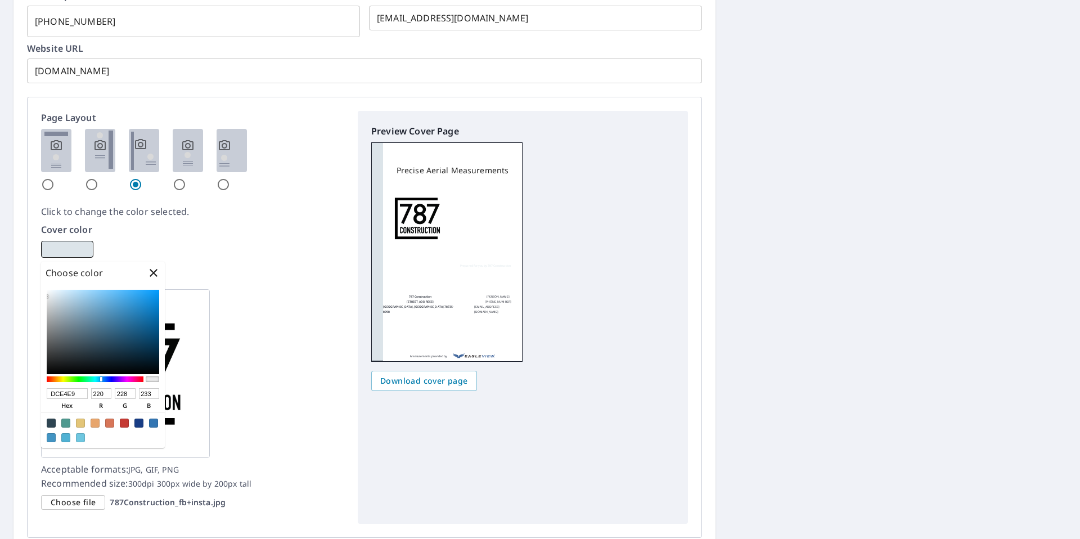
type input "232"
type input "238"
type input "241"
checkbox input "true"
type input "ECF2F5"
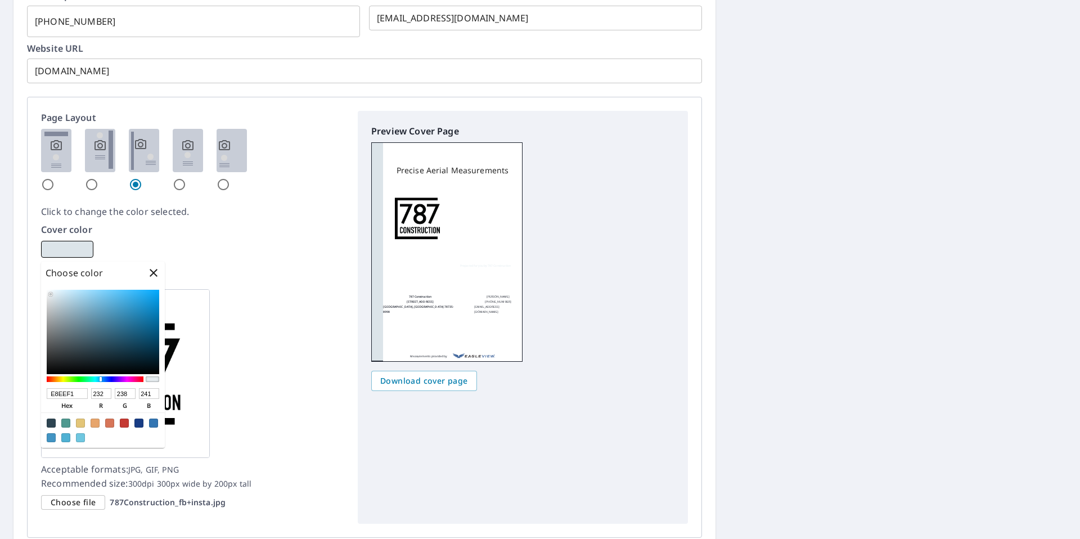
type input "236"
type input "242"
type input "245"
checkbox input "true"
type input "EEF4F6"
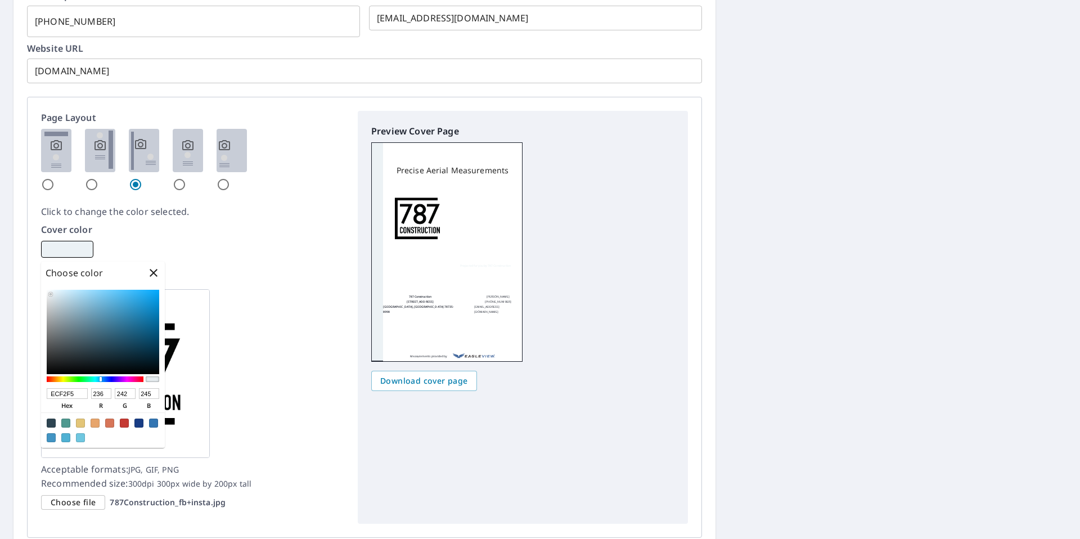
type input "238"
type input "244"
type input "246"
checkbox input "true"
type input "F1F6F8"
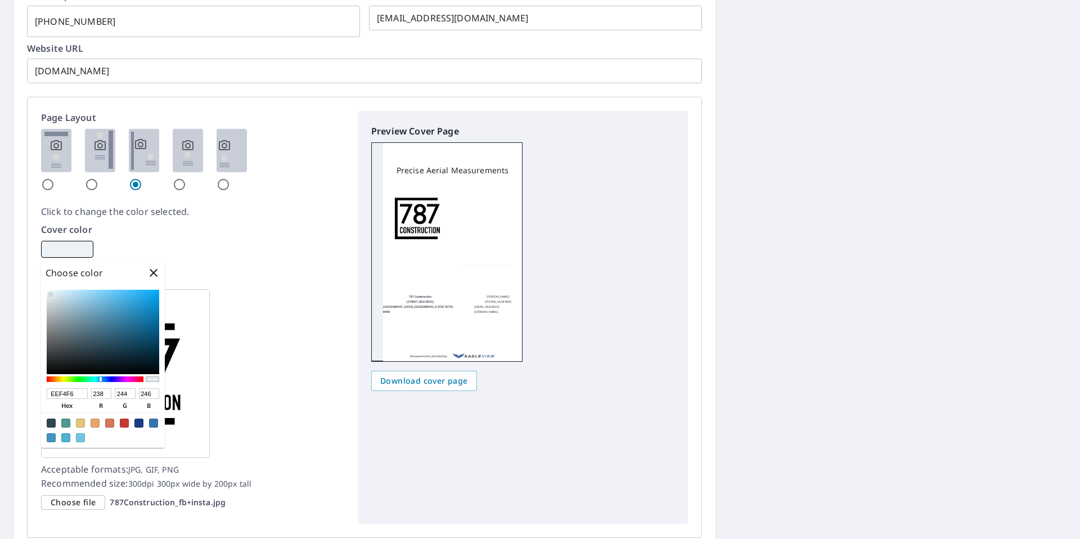
type input "241"
type input "246"
type input "248"
checkbox input "true"
type input "F4F8FA"
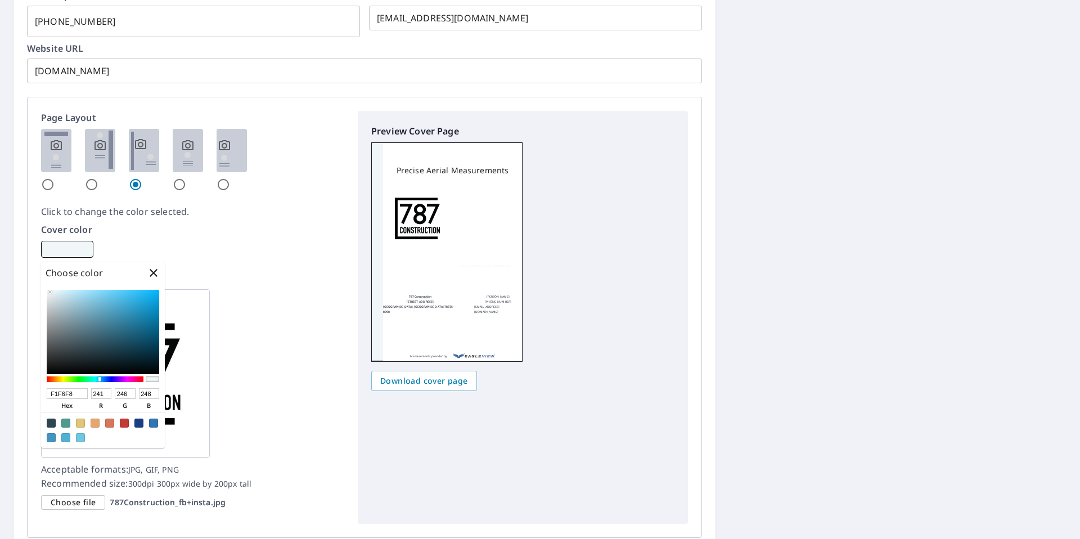
type input "244"
type input "248"
type input "250"
checkbox input "true"
type input "F2F7FA"
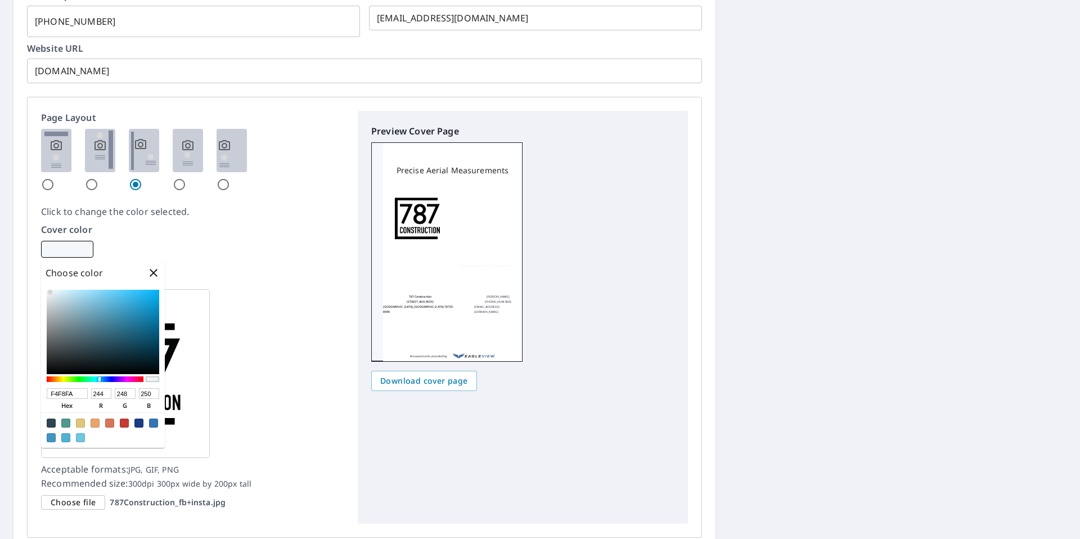
type input "242"
type input "247"
checkbox input "true"
type input "C5D2DA"
type input "197"
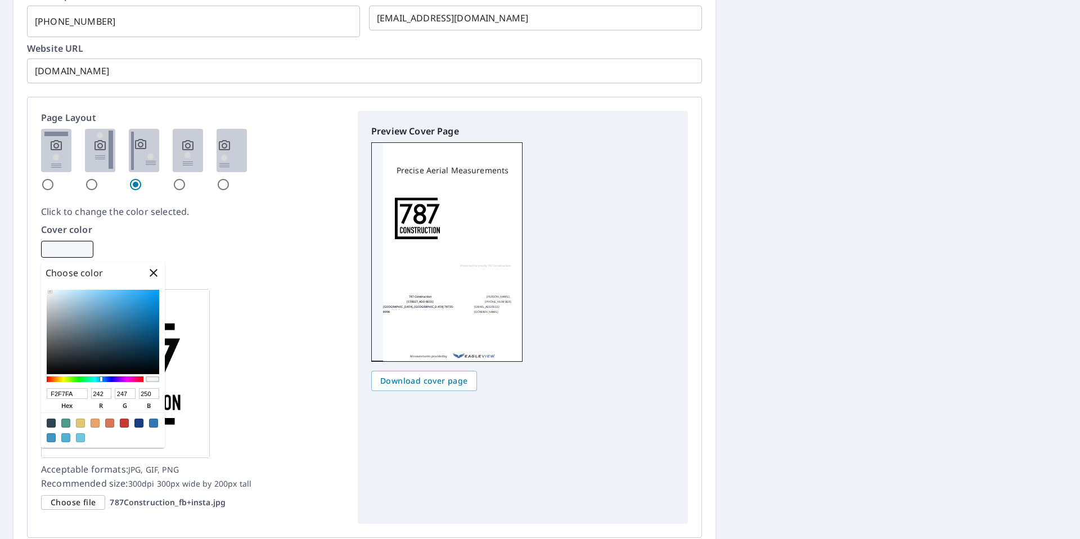
type input "210"
type input "218"
checkbox input "true"
type input "8197A5"
type input "129"
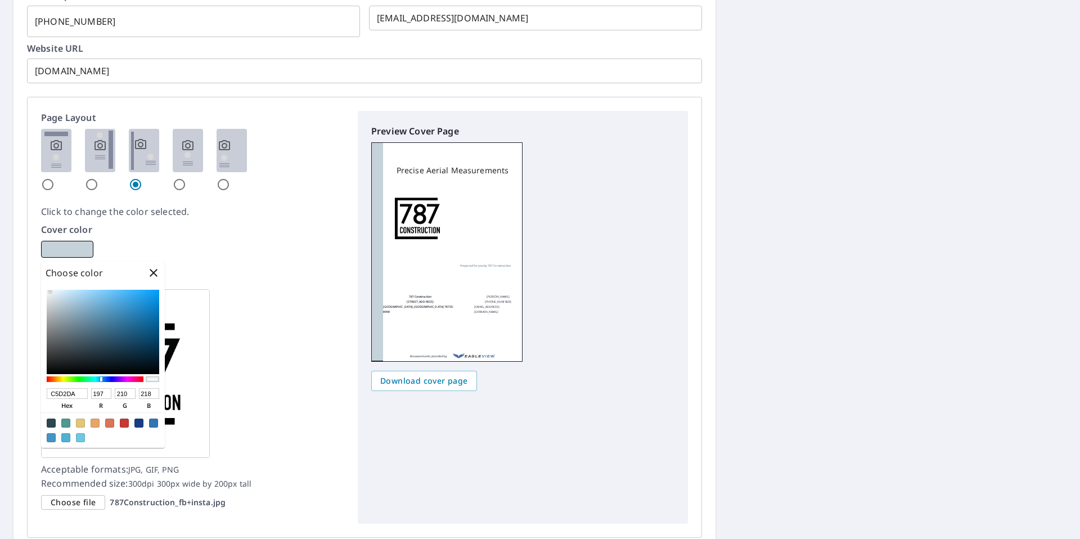
type input "151"
type input "165"
checkbox input "true"
type input "466172"
type input "70"
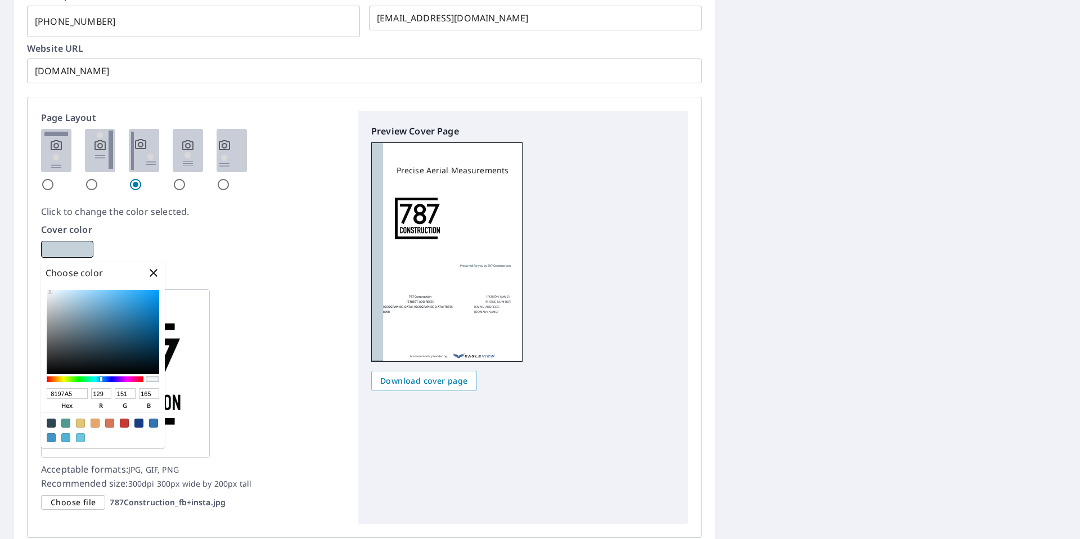
type input "97"
type input "114"
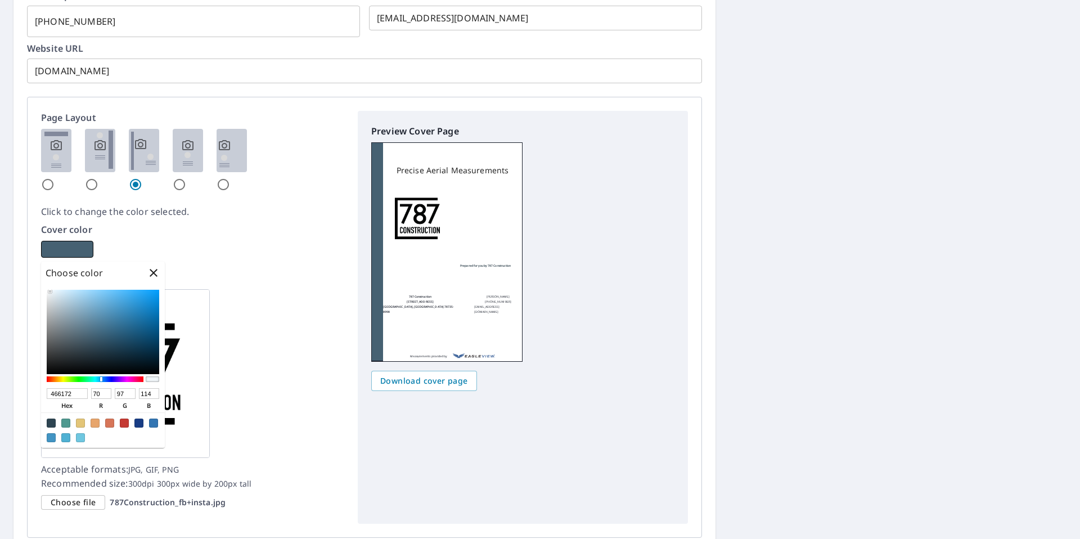
checkbox input "true"
type input "1A2E3A"
type input "26"
type input "46"
type input "58"
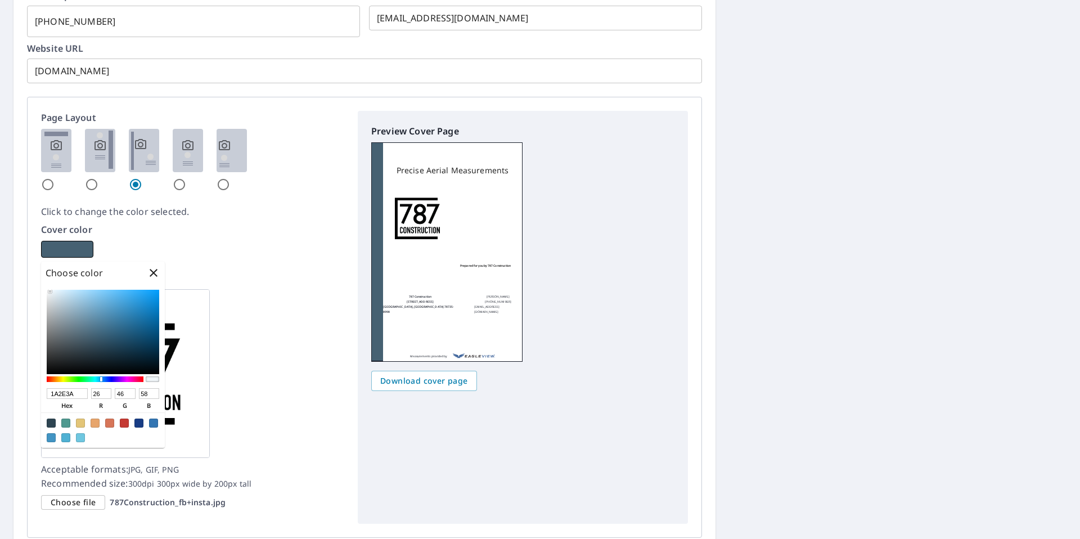
checkbox input "true"
type input "000102"
type input "0"
type input "1"
type input "2"
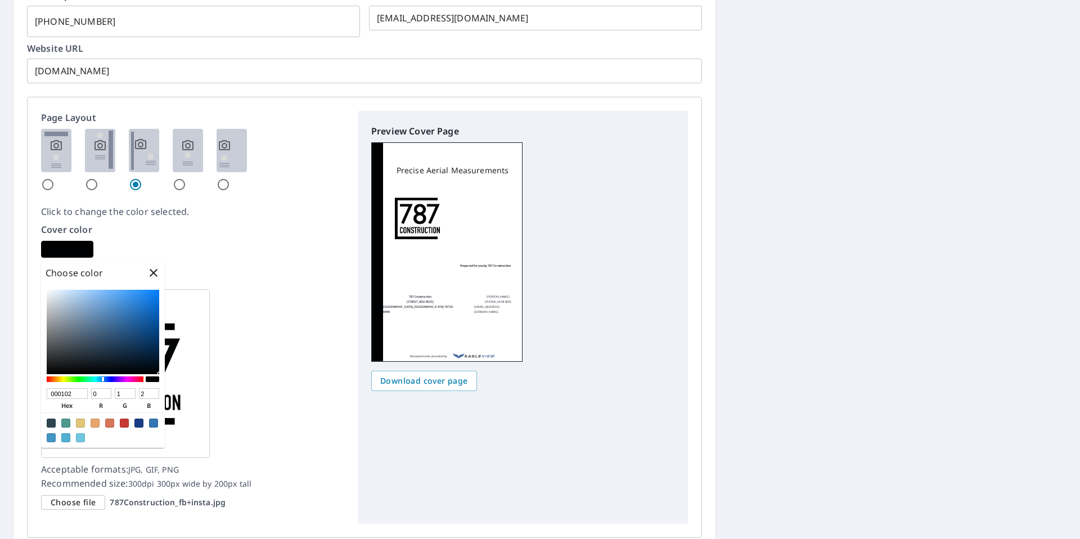
checkbox input "true"
type input "000000"
type input "0"
checkbox input "true"
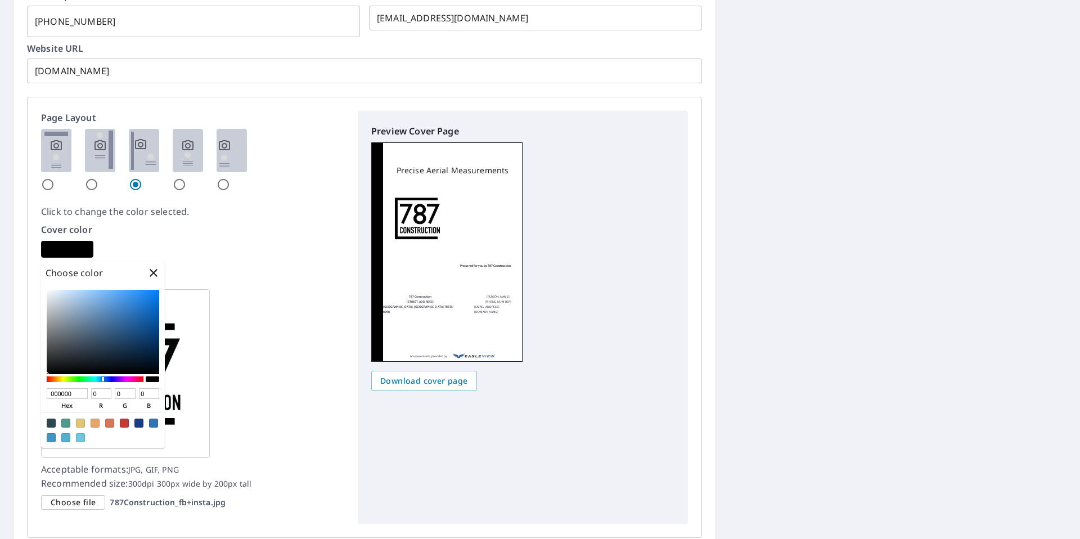
type input "000102"
type input "1"
type input "2"
checkbox input "true"
type input "000203"
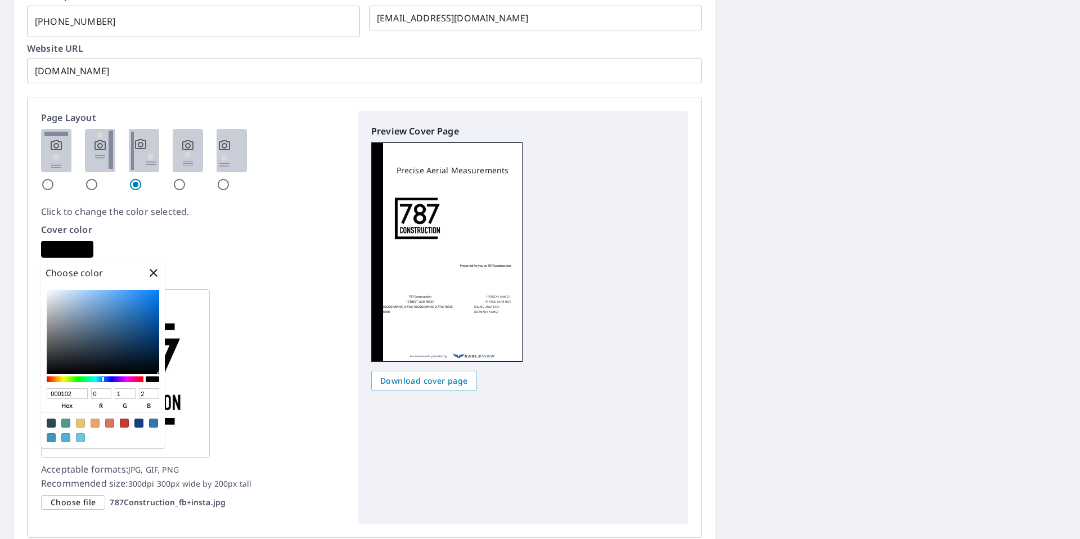
type input "2"
type input "3"
checkbox input "true"
type input "000305"
type input "3"
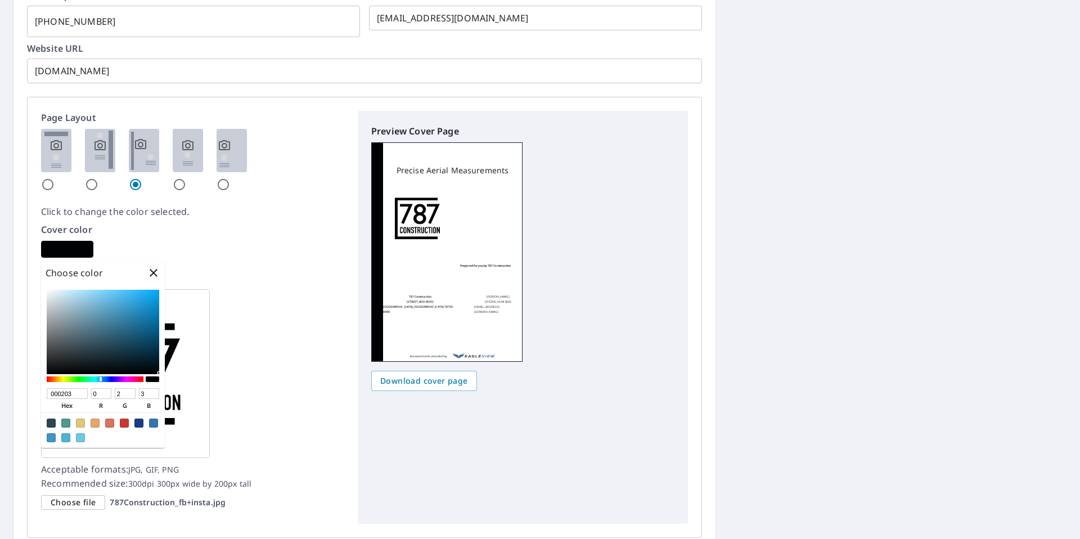
type input "5"
checkbox input "true"
type input "000203"
type input "2"
type input "3"
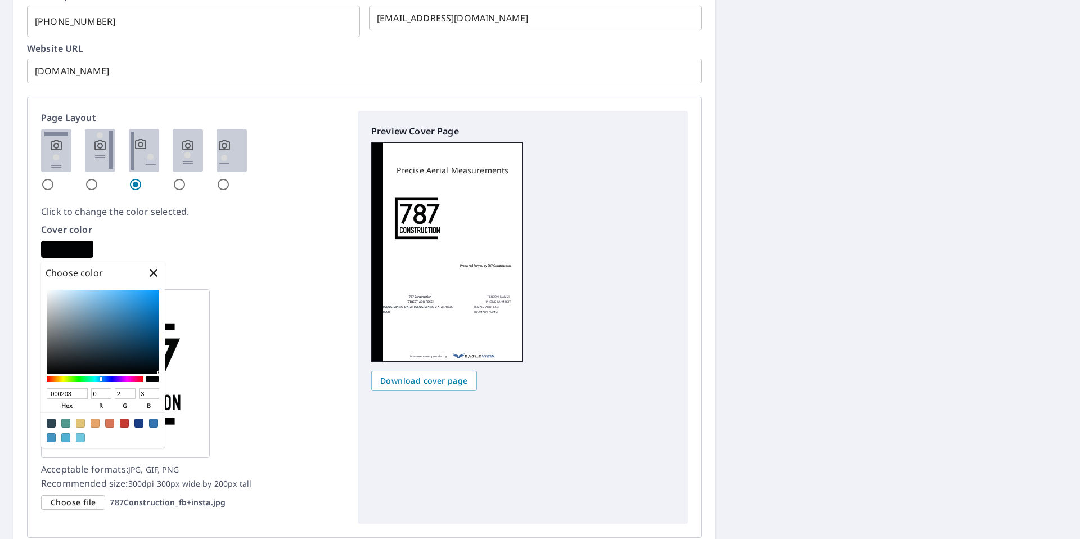
checkbox input "true"
type input "000000"
type input "0"
checkbox input "true"
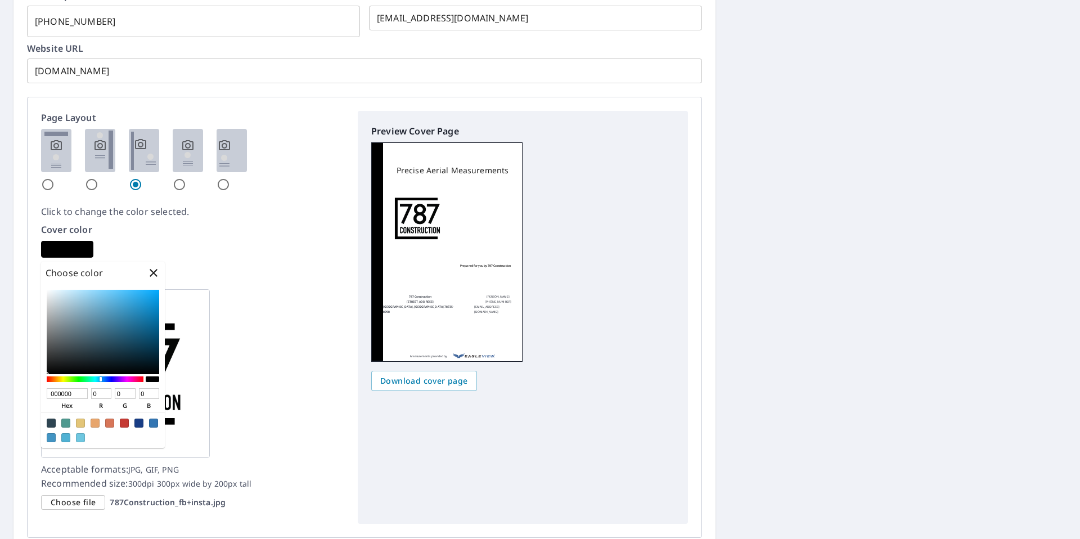
drag, startPoint x: 96, startPoint y: 347, endPoint x: 163, endPoint y: 378, distance: 74.5
click at [163, 378] on div "000000 hex 0 r 0 g 0 b 100 a" at bounding box center [103, 366] width 124 height 164
click at [260, 380] on div "Logo Acceptable formats: JPG, GIF, PNG Recommended size: 300dpi 300px wide by 2…" at bounding box center [192, 390] width 303 height 239
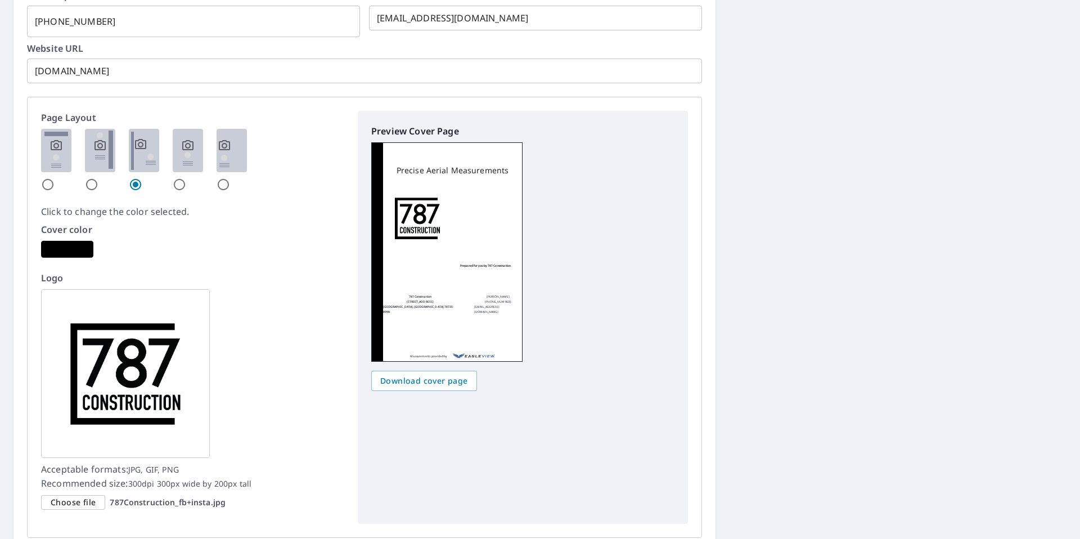
click at [95, 183] on input "radio" at bounding box center [92, 185] width 14 height 14
radio input "true"
checkbox input "true"
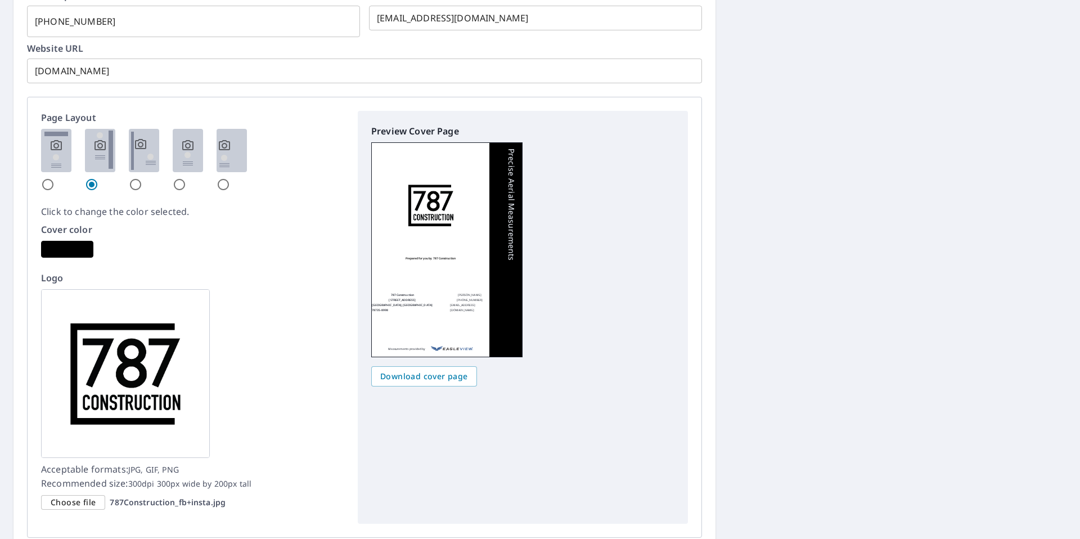
click at [45, 183] on input "radio" at bounding box center [48, 185] width 14 height 14
radio input "true"
checkbox input "true"
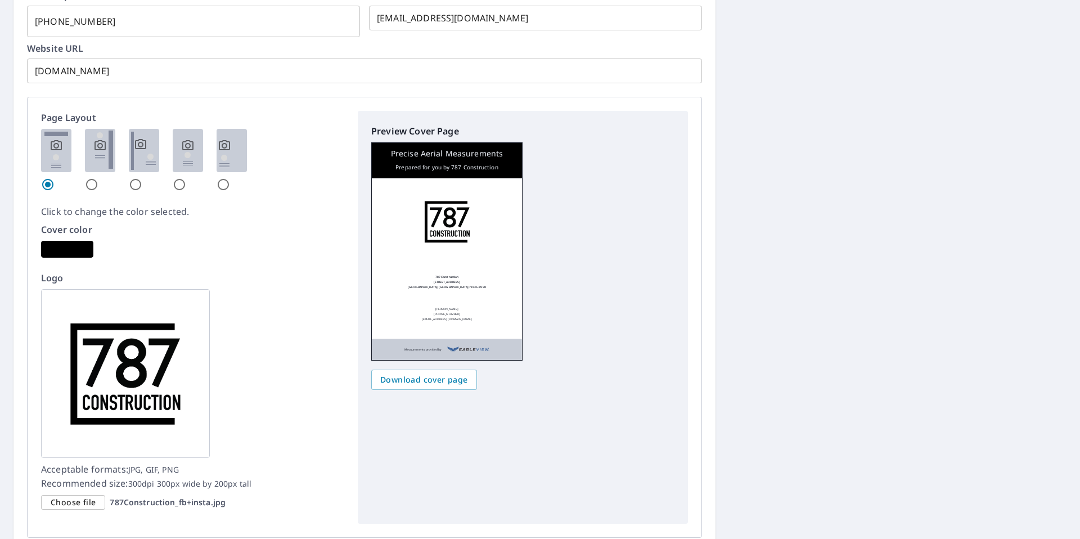
click at [139, 181] on input "radio" at bounding box center [136, 185] width 14 height 14
radio input "true"
checkbox input "true"
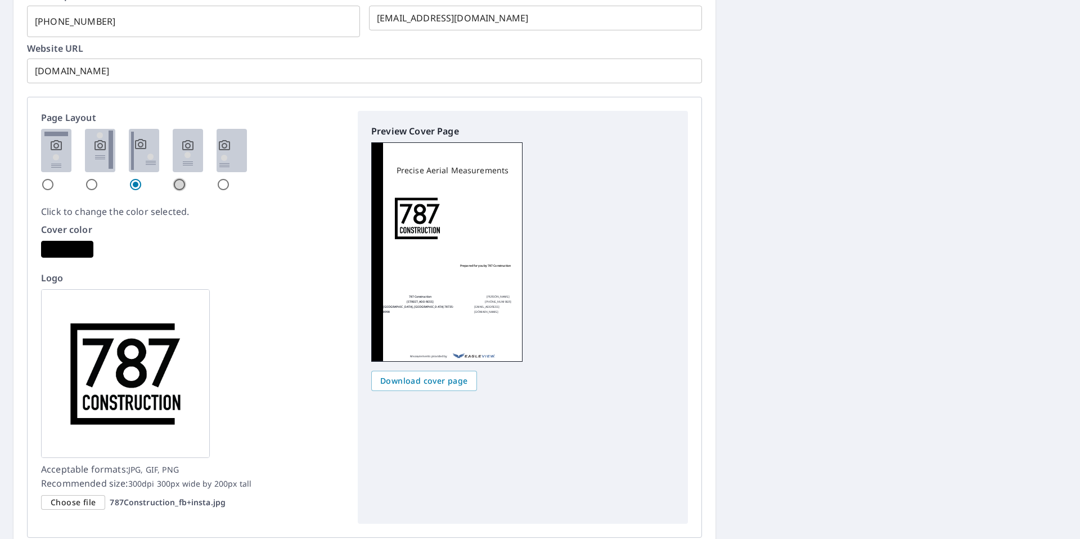
click at [181, 181] on input "radio" at bounding box center [180, 185] width 14 height 14
radio input "true"
checkbox input "true"
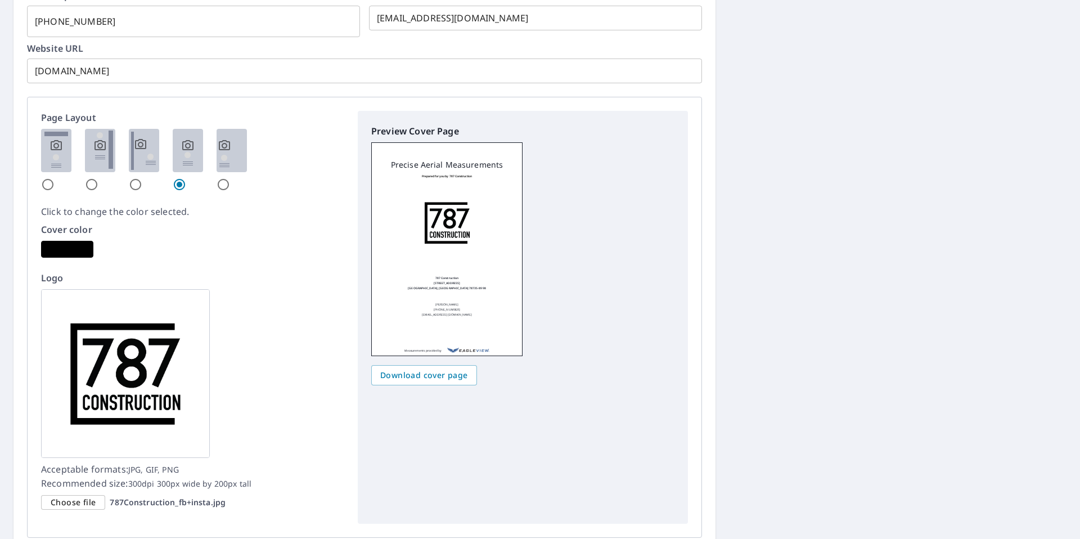
click at [223, 183] on input "radio" at bounding box center [224, 185] width 14 height 14
radio input "true"
checkbox input "true"
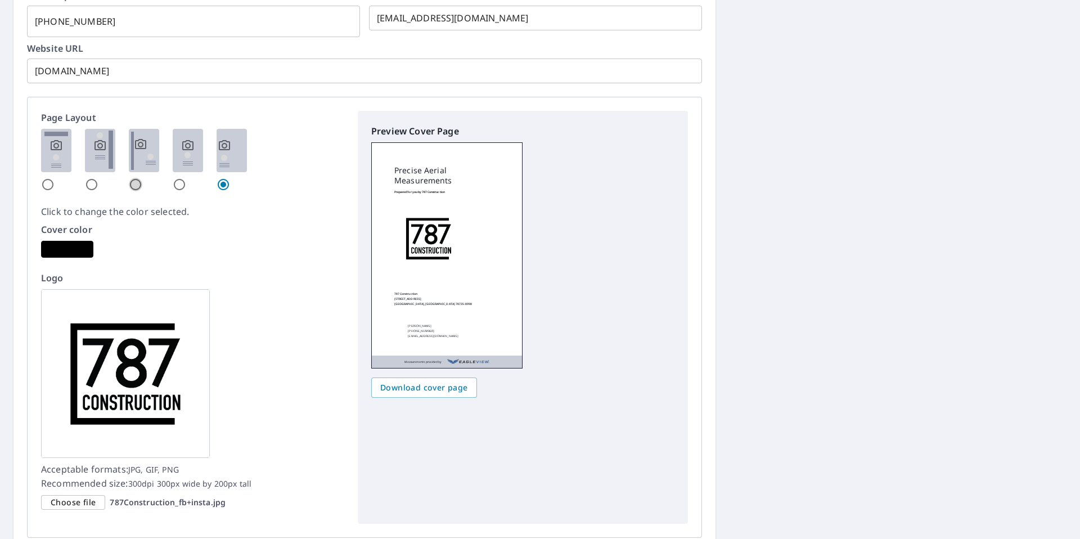
click at [136, 184] on input "radio" at bounding box center [136, 185] width 14 height 14
radio input "true"
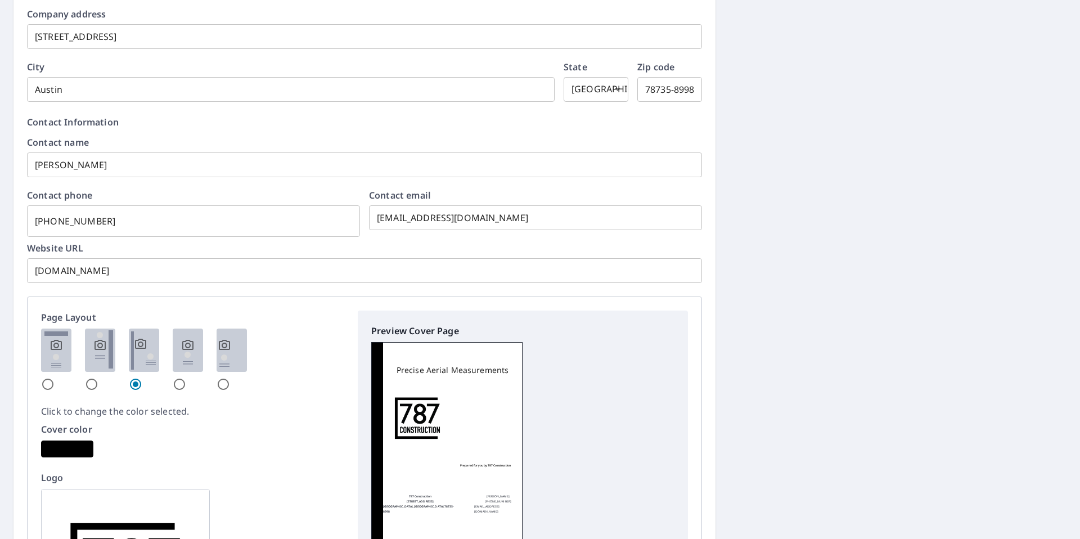
scroll to position [1133, 0]
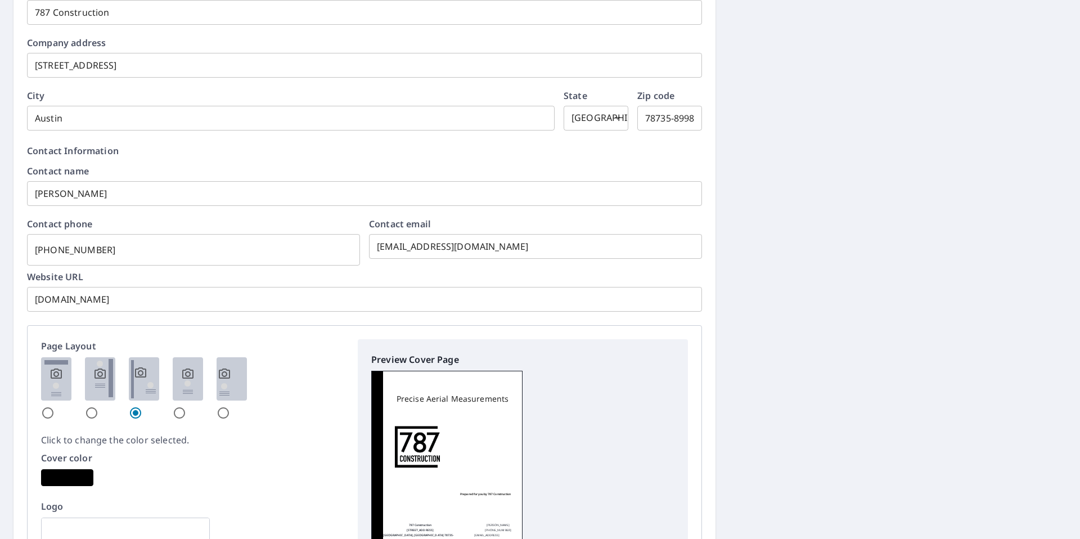
click at [136, 250] on input "512-240-2590" at bounding box center [193, 250] width 333 height 32
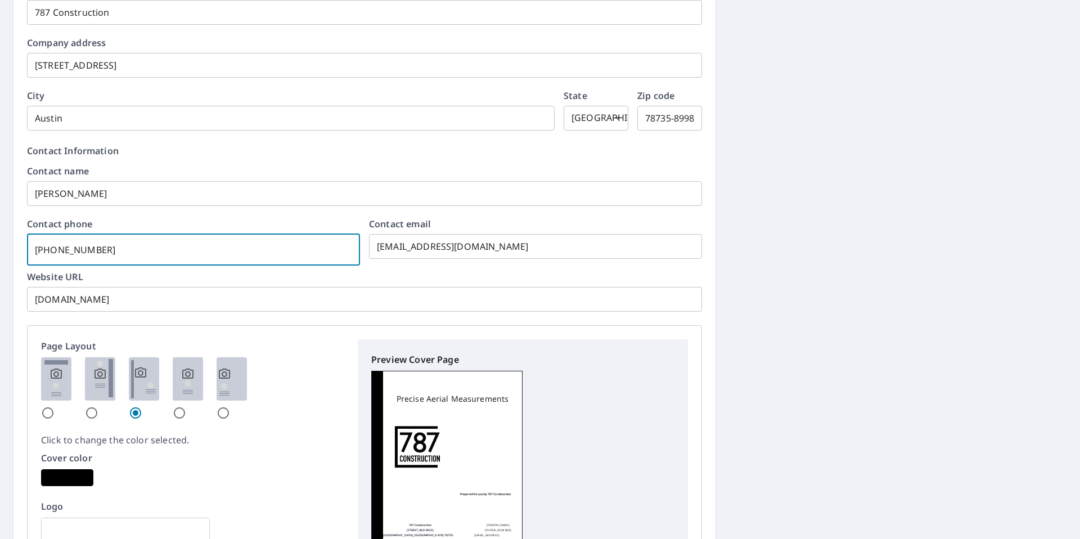
click at [136, 250] on input "512-240-2590" at bounding box center [193, 250] width 333 height 32
checkbox input "true"
type input "5"
checkbox input "true"
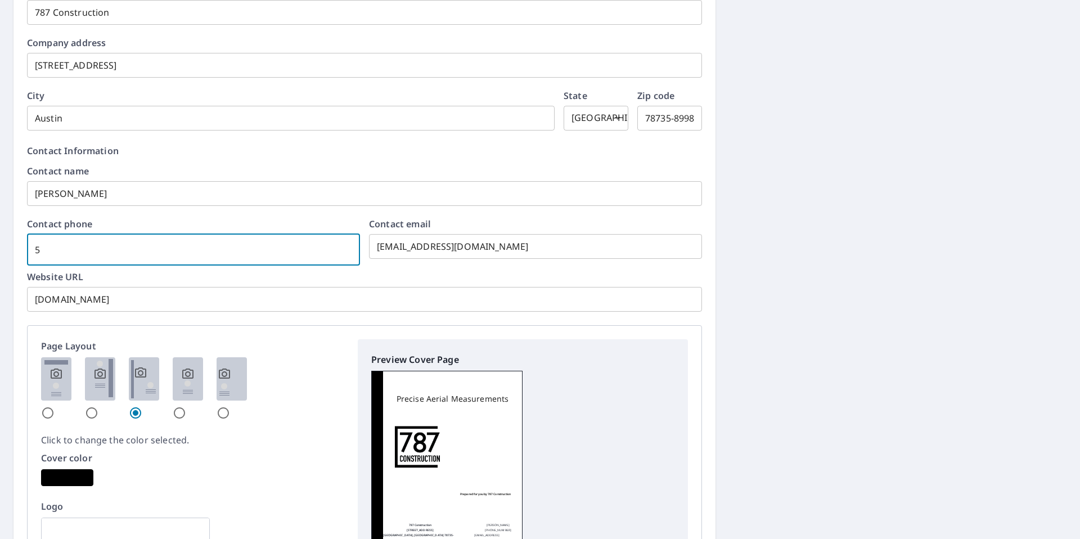
type input "51"
checkbox input "true"
type input "512"
checkbox input "true"
type input "512-2"
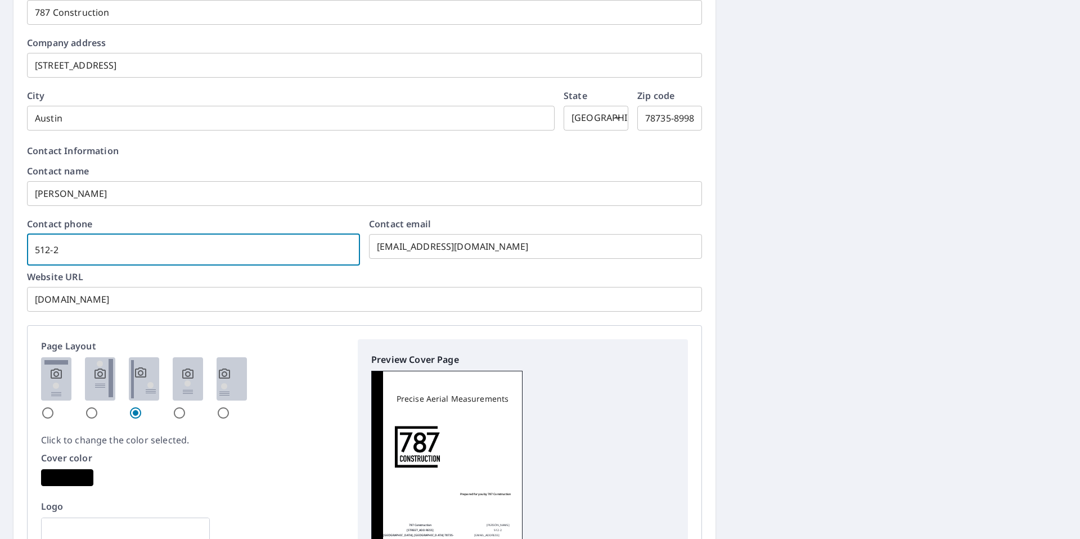
checkbox input "true"
type input "512-240"
checkbox input "true"
type input "512-240-6"
checkbox input "true"
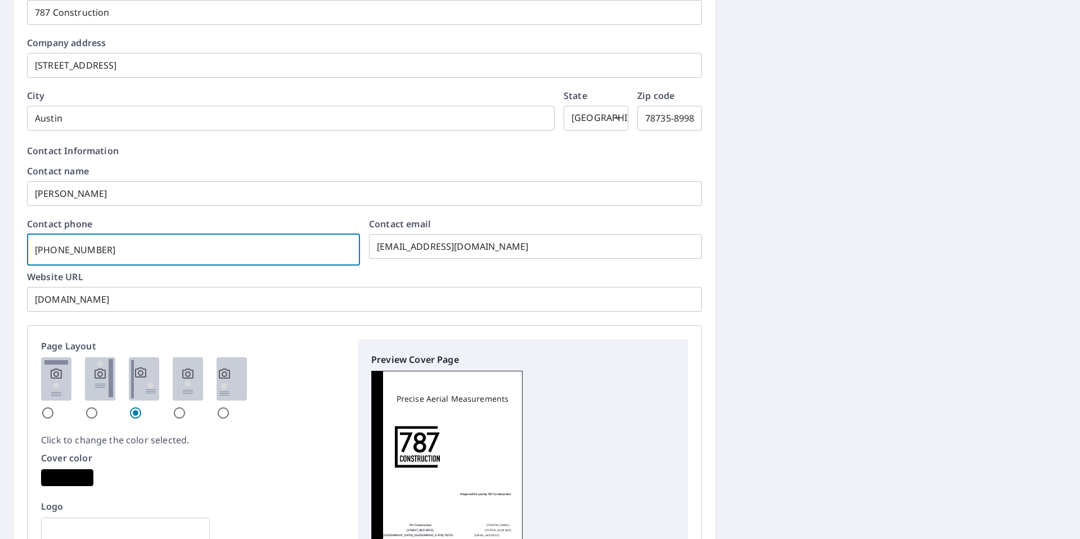
type input "512-240-67"
checkbox input "true"
type input "512-240-673"
checkbox input "true"
type input "512-240-6738"
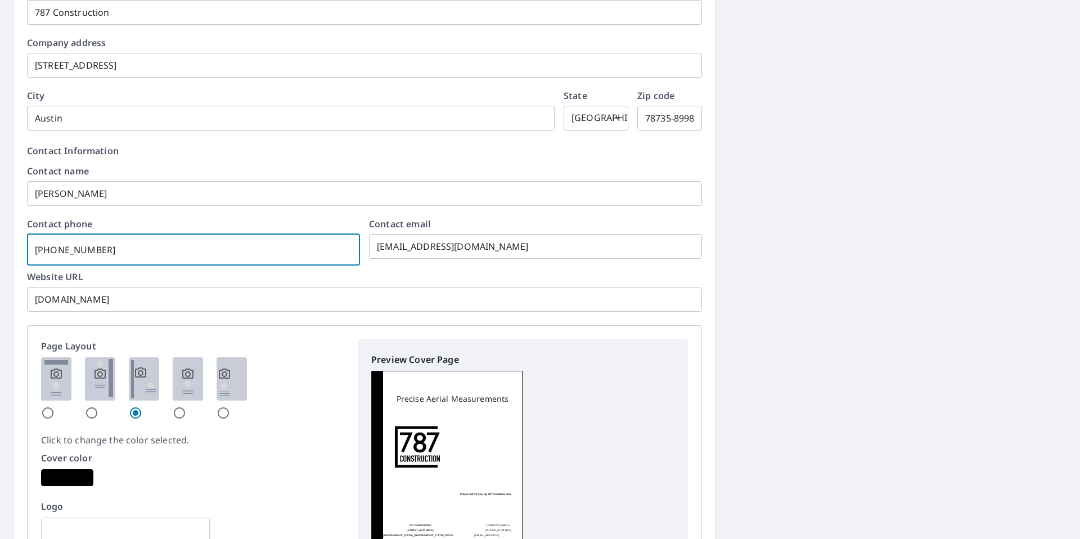
click at [249, 215] on form "Contact name Matthew Farrell ​ Contact phone 512-240-6738 ​ Contact email conta…" at bounding box center [364, 239] width 675 height 145
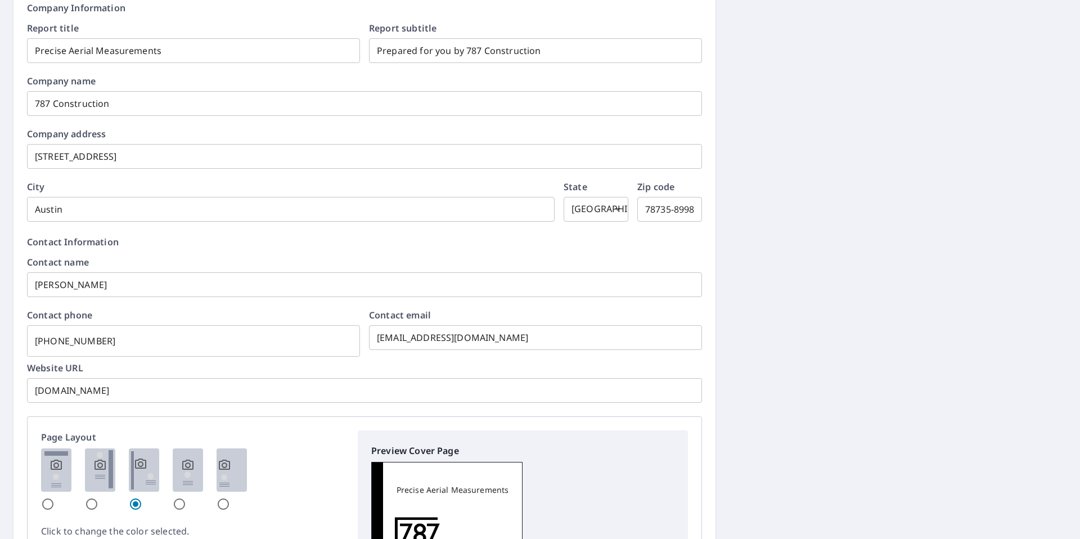
scroll to position [0, 0]
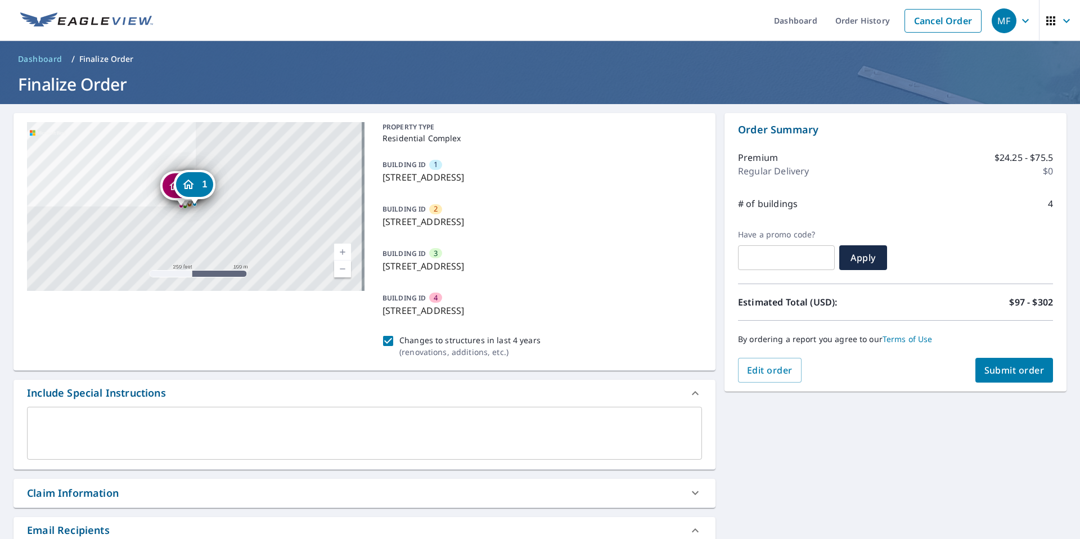
click at [1010, 370] on span "Submit order" at bounding box center [1014, 370] width 60 height 12
checkbox input "true"
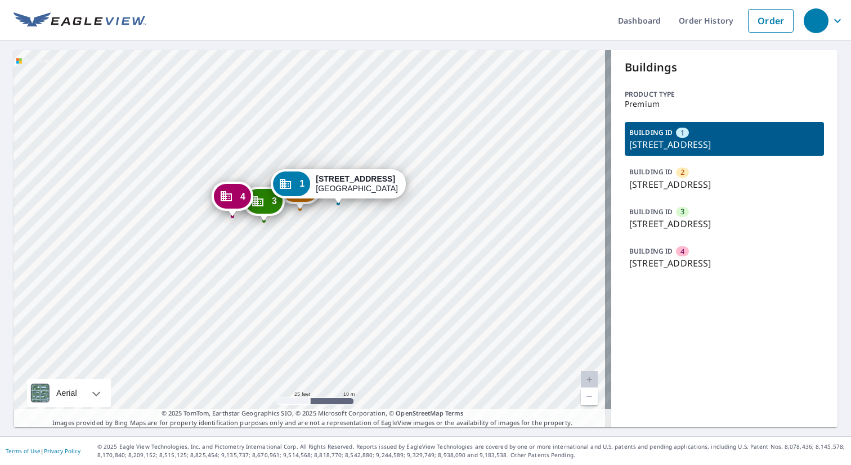
drag, startPoint x: 280, startPoint y: 289, endPoint x: 344, endPoint y: 227, distance: 89.5
click at [344, 227] on div "2 [STREET_ADDRESS] [GEOGRAPHIC_DATA][STREET_ADDRESS] [GEOGRAPHIC_DATA][STREET_A…" at bounding box center [312, 238] width 597 height 377
click at [304, 176] on div "1" at bounding box center [293, 182] width 37 height 25
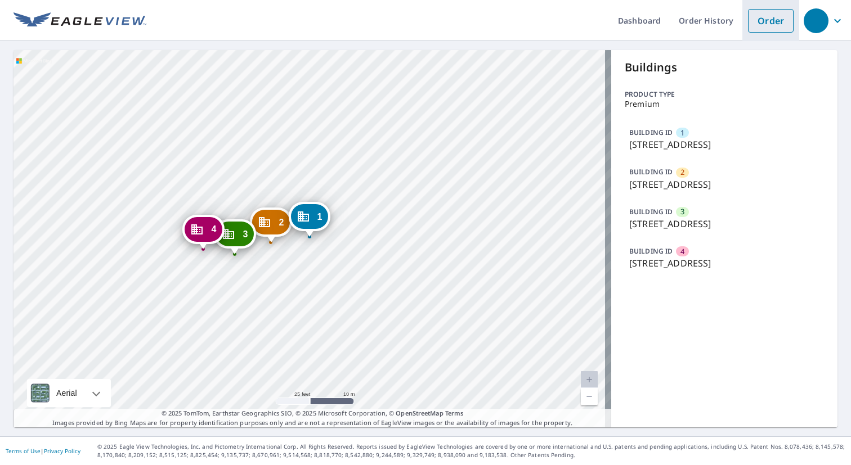
click at [759, 17] on link "Order" at bounding box center [771, 21] width 46 height 24
